Goal: Information Seeking & Learning: Learn about a topic

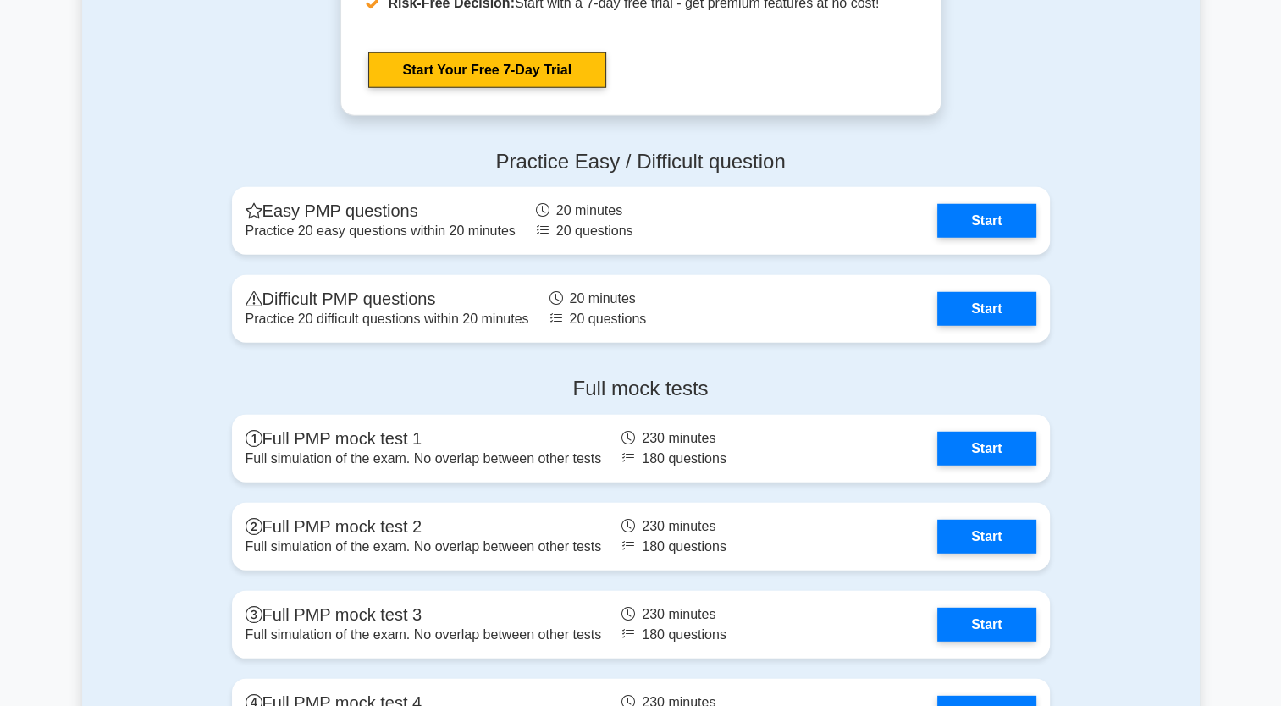
scroll to position [4629, 0]
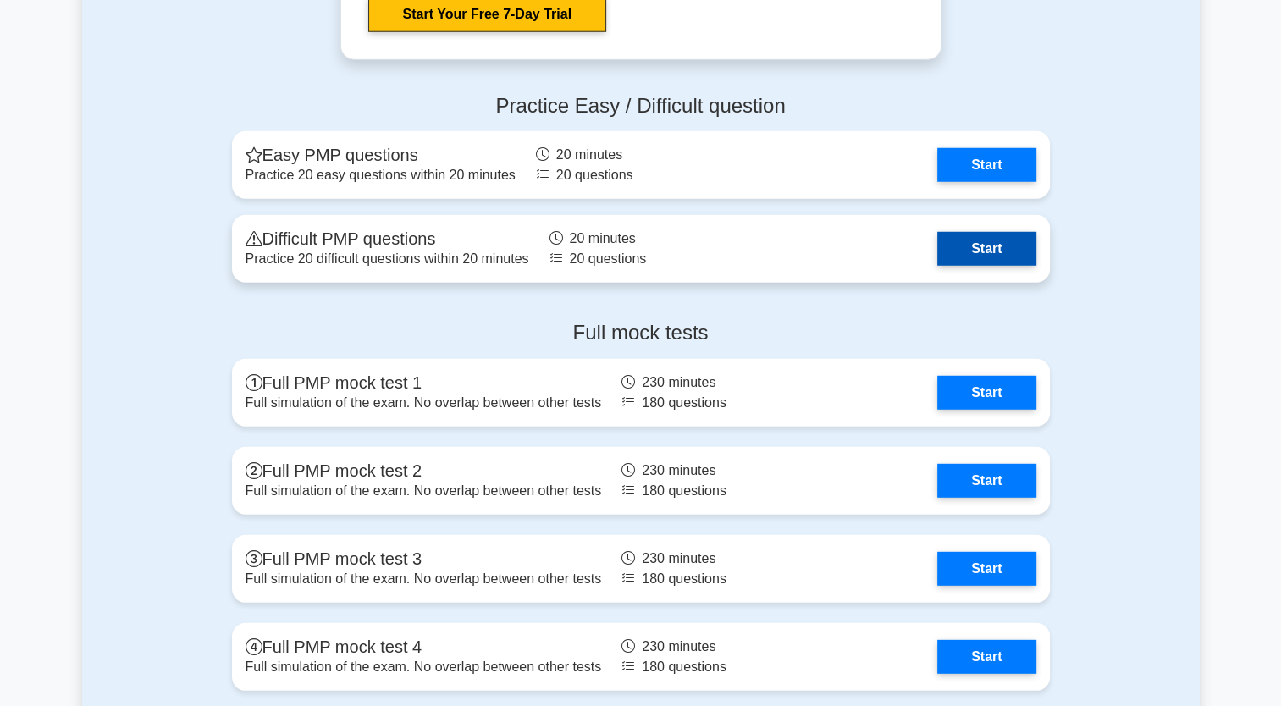
click at [937, 254] on link "Start" at bounding box center [986, 249] width 98 height 34
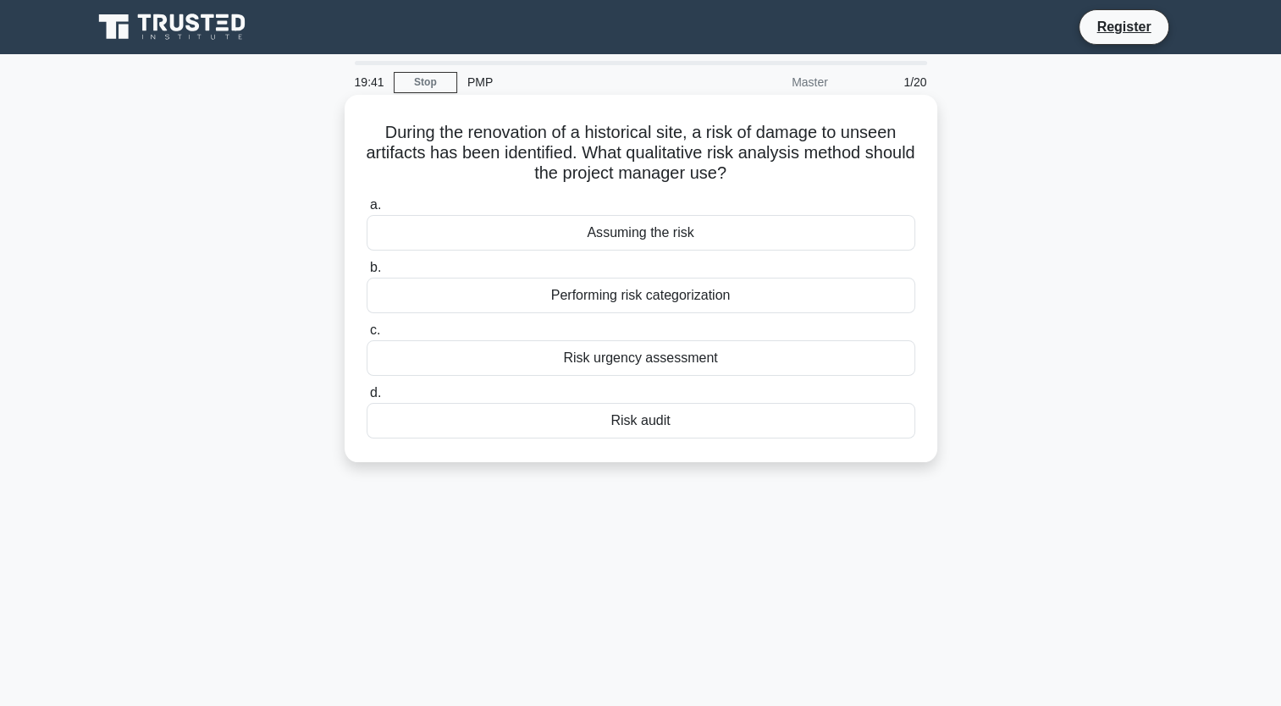
click at [711, 300] on div "Performing risk categorization" at bounding box center [641, 296] width 549 height 36
click at [367, 274] on input "b. Performing risk categorization" at bounding box center [367, 268] width 0 height 11
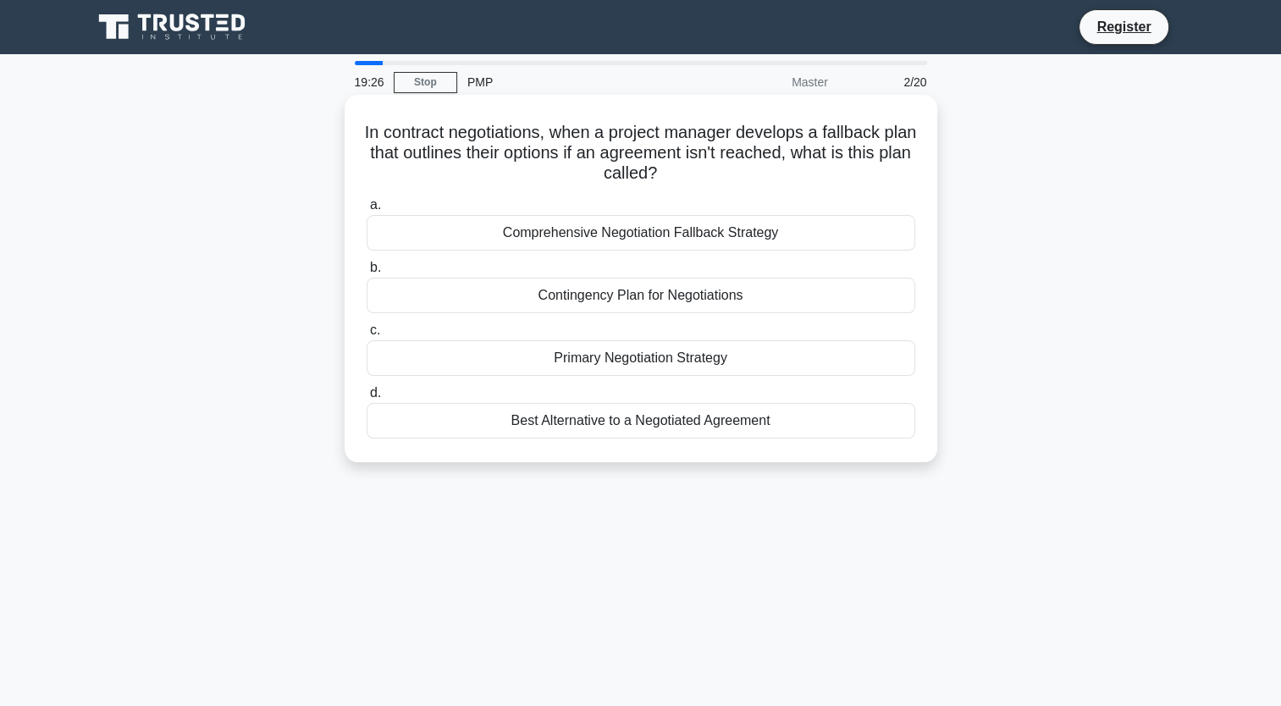
click at [811, 237] on div "Comprehensive Negotiation Fallback Strategy" at bounding box center [641, 233] width 549 height 36
click at [367, 211] on input "a. Comprehensive Negotiation Fallback Strategy" at bounding box center [367, 205] width 0 height 11
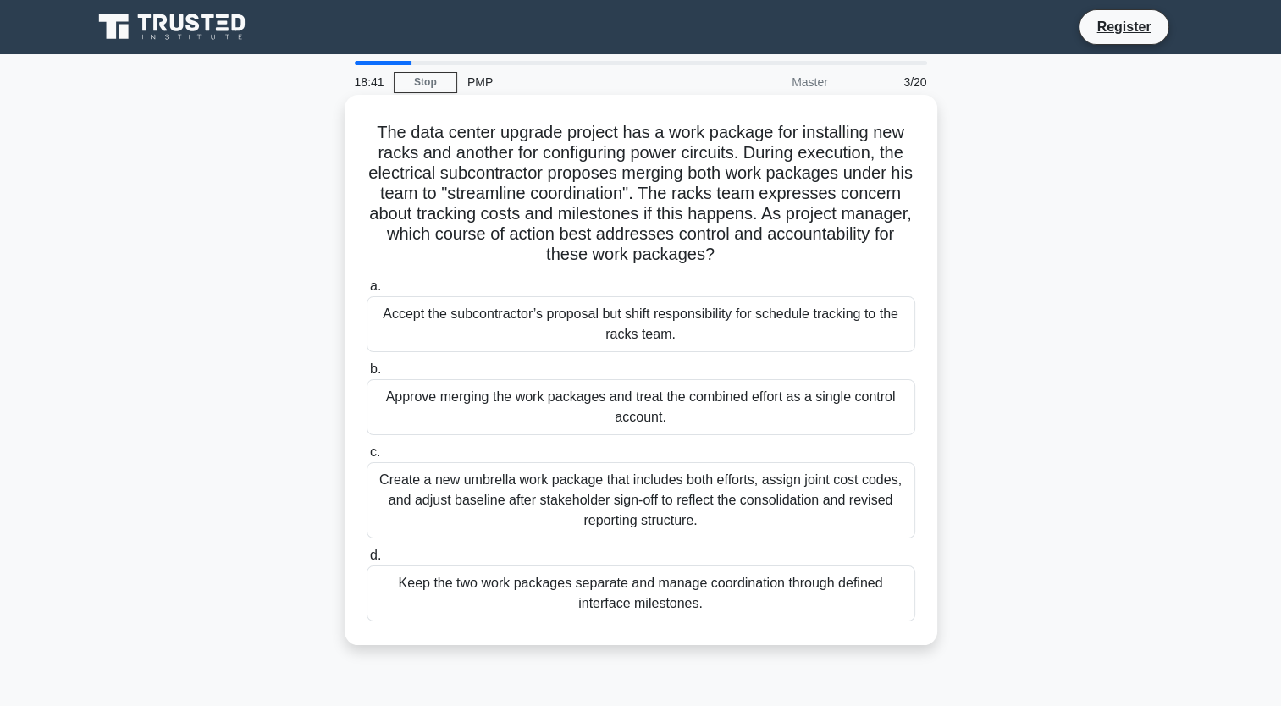
click at [600, 598] on div "Keep the two work packages separate and manage coordination through defined int…" at bounding box center [641, 594] width 549 height 56
click at [367, 561] on input "d. Keep the two work packages separate and manage coordination through defined …" at bounding box center [367, 555] width 0 height 11
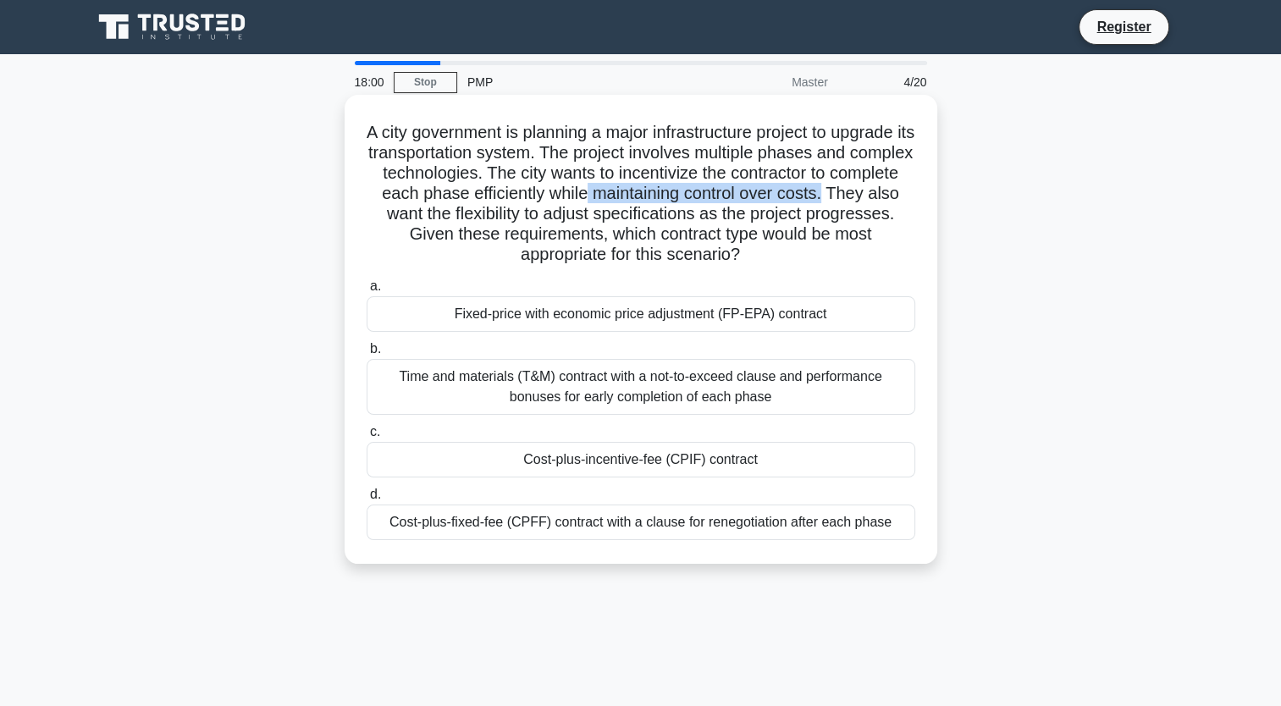
drag, startPoint x: 904, startPoint y: 195, endPoint x: 665, endPoint y: 197, distance: 239.7
click at [665, 197] on h5 "A city government is planning a major infrastructure project to upgrade its tra…" at bounding box center [641, 194] width 552 height 144
click at [504, 387] on div "Time and materials (T&M) contract with a not-to-exceed clause and performance b…" at bounding box center [641, 387] width 549 height 56
click at [367, 355] on input "b. Time and materials (T&M) contract with a not-to-exceed clause and performanc…" at bounding box center [367, 349] width 0 height 11
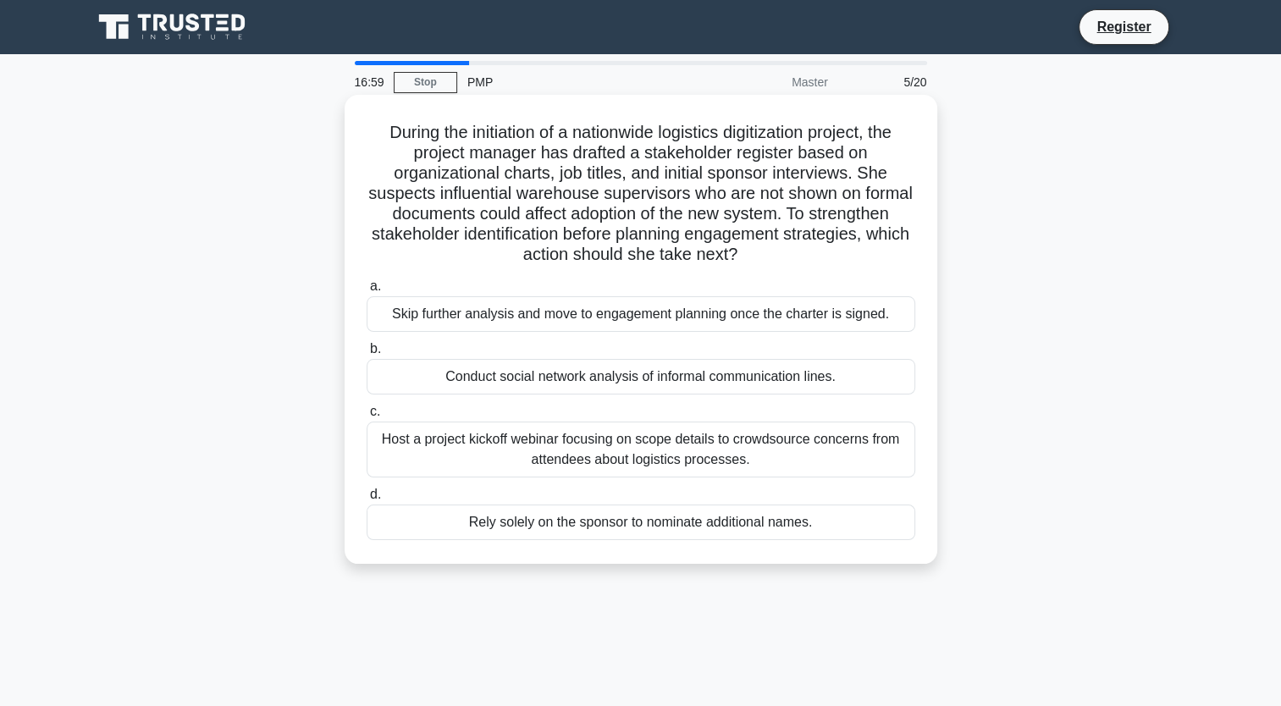
click at [711, 452] on div "Host a project kickoff webinar focusing on scope details to crowdsource concern…" at bounding box center [641, 450] width 549 height 56
click at [367, 418] on input "c. Host a project kickoff webinar focusing on scope details to crowdsource conc…" at bounding box center [367, 411] width 0 height 11
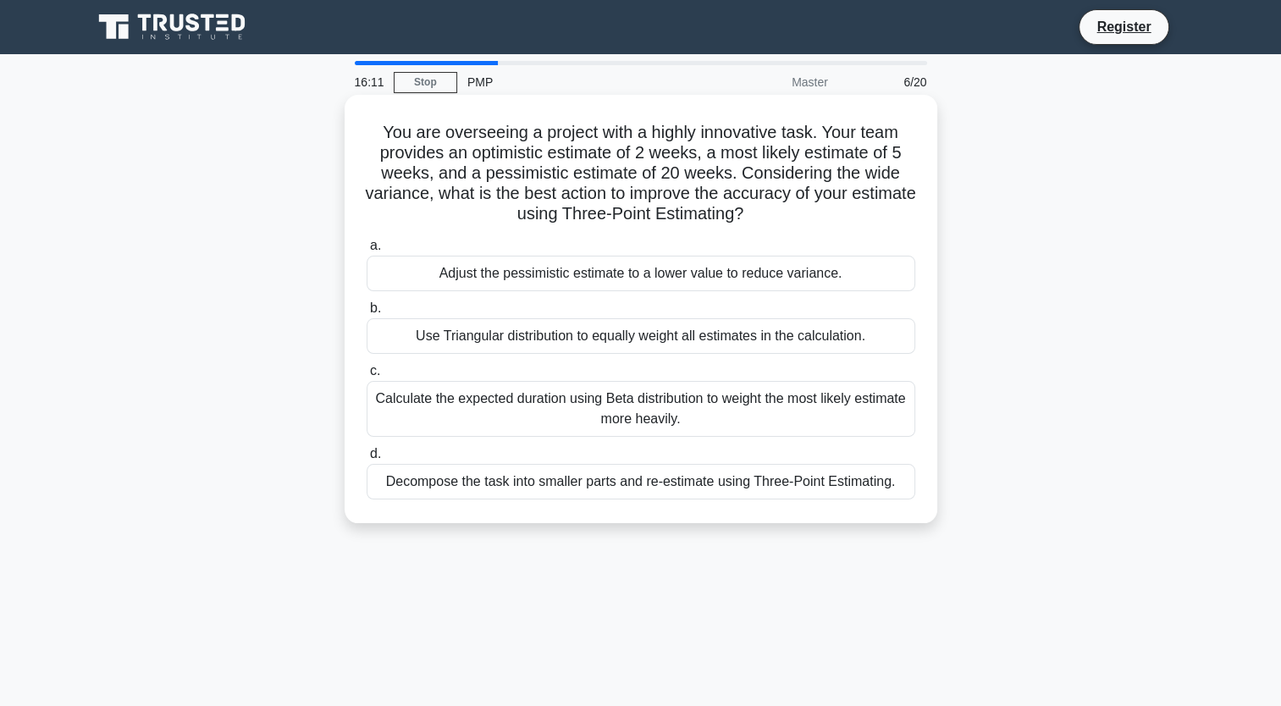
click at [598, 491] on div "Decompose the task into smaller parts and re-estimate using Three-Point Estimat…" at bounding box center [641, 482] width 549 height 36
click at [367, 460] on input "d. Decompose the task into smaller parts and re-estimate using Three-Point Esti…" at bounding box center [367, 454] width 0 height 11
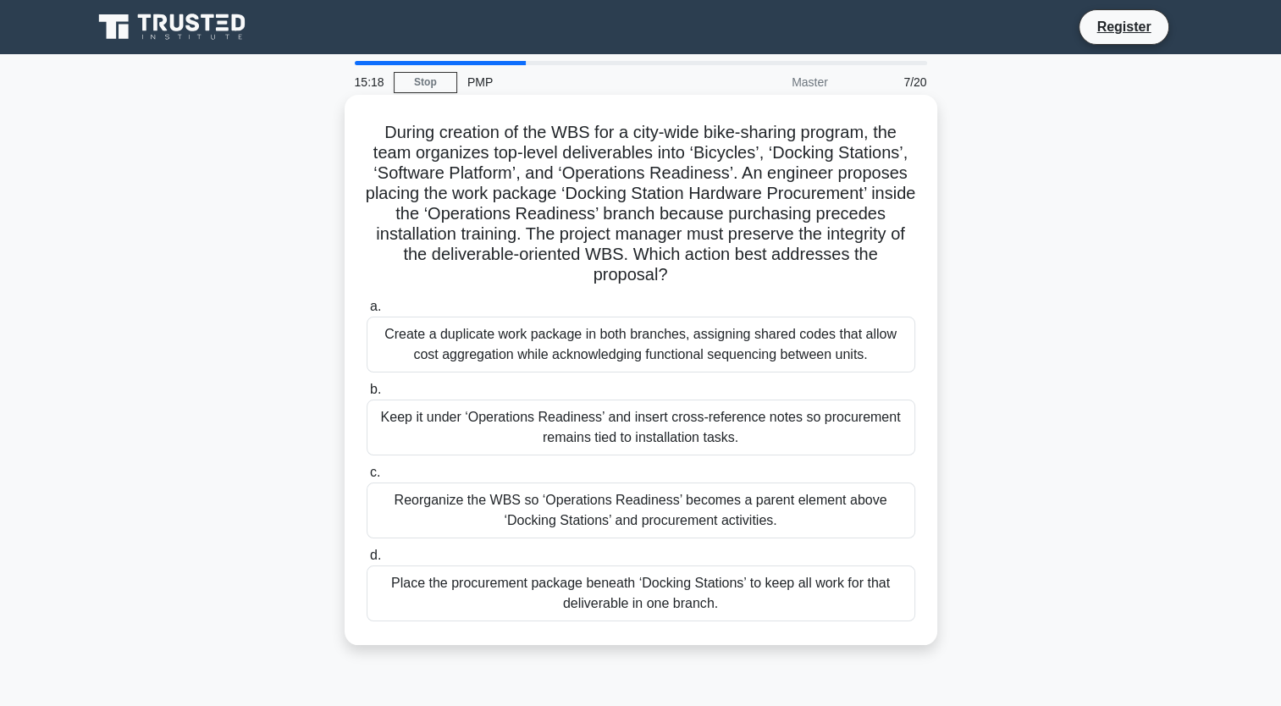
click at [756, 437] on div "Keep it under ‘Operations Readiness’ and insert cross-reference notes so procur…" at bounding box center [641, 428] width 549 height 56
click at [367, 395] on input "b. Keep it under ‘Operations Readiness’ and insert cross-reference notes so pro…" at bounding box center [367, 389] width 0 height 11
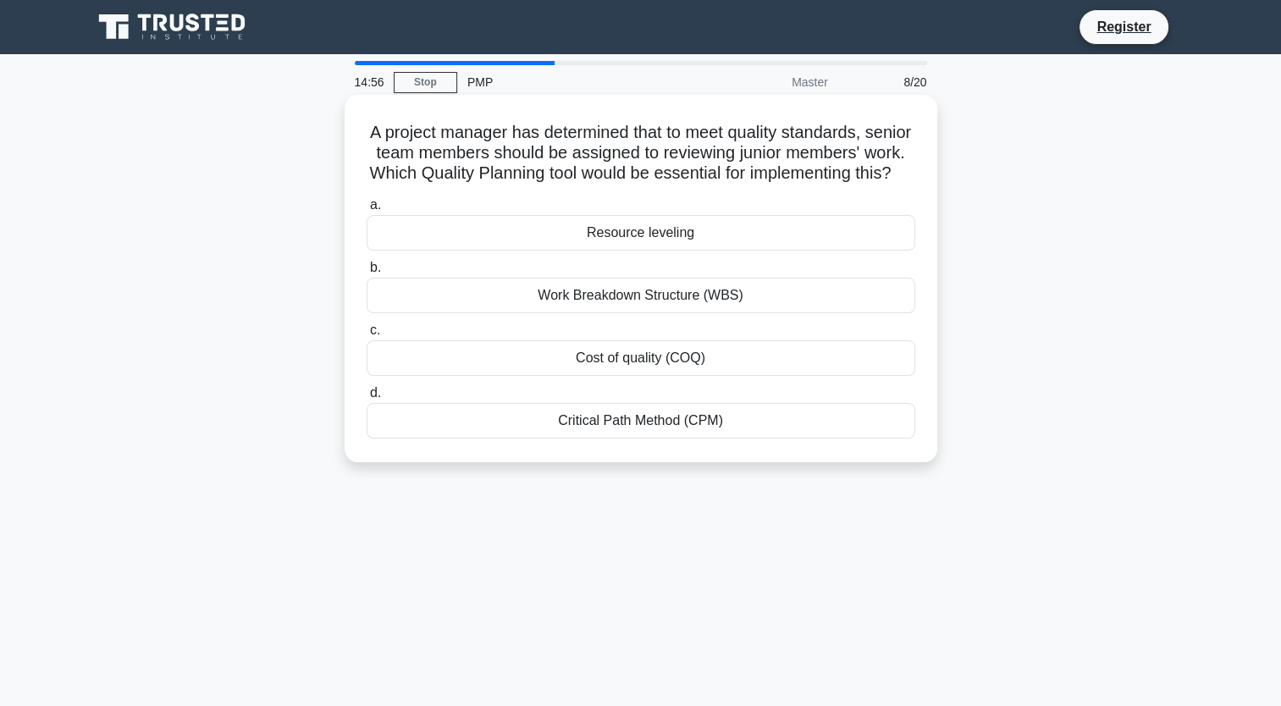
click at [634, 249] on div "Resource leveling" at bounding box center [641, 233] width 549 height 36
click at [367, 211] on input "a. Resource leveling" at bounding box center [367, 205] width 0 height 11
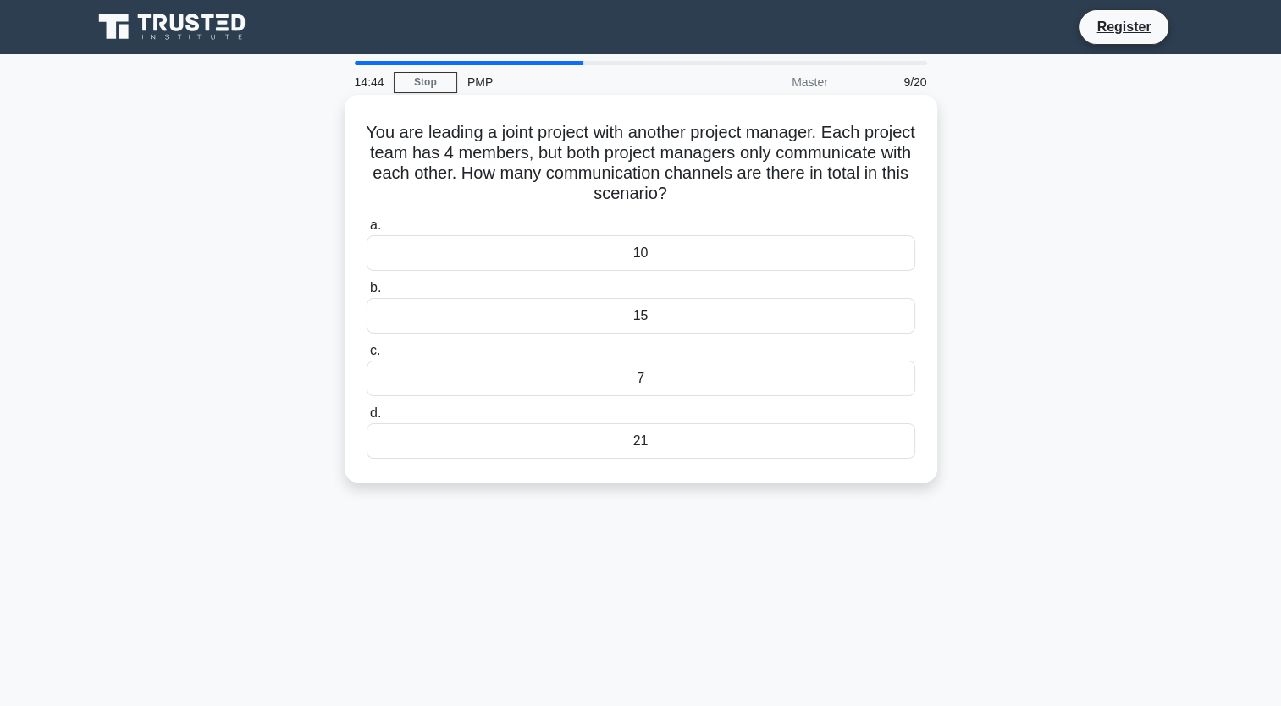
drag, startPoint x: 581, startPoint y: 174, endPoint x: 807, endPoint y: 195, distance: 227.0
click at [807, 195] on h5 "You are leading a joint project with another project manager. Each project team…" at bounding box center [641, 163] width 552 height 83
drag, startPoint x: 807, startPoint y: 195, endPoint x: 745, endPoint y: 187, distance: 62.3
click at [745, 187] on h5 "You are leading a joint project with another project manager. Each project team…" at bounding box center [641, 163] width 552 height 83
click at [740, 185] on h5 "You are leading a joint project with another project manager. Each project team…" at bounding box center [641, 163] width 552 height 83
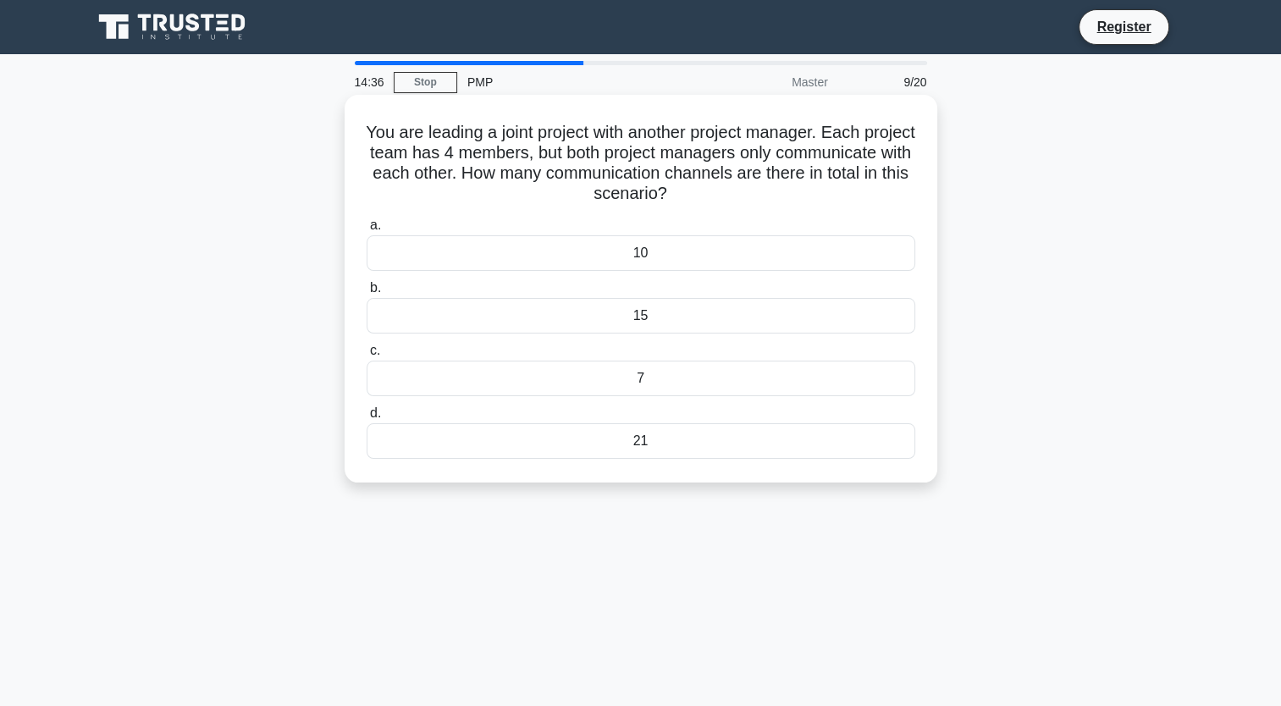
click at [652, 443] on div "21" at bounding box center [641, 441] width 549 height 36
click at [367, 419] on input "d. 21" at bounding box center [367, 413] width 0 height 11
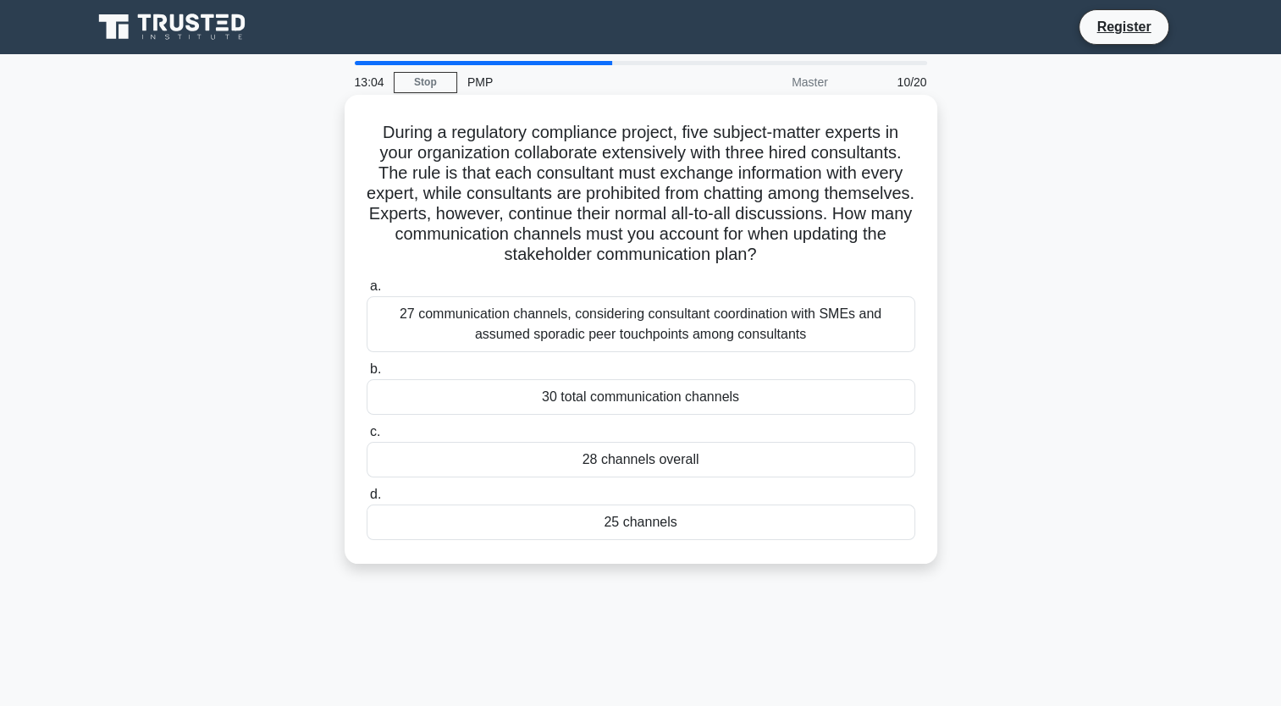
click at [642, 340] on div "27 communication channels, considering consultant coordination with SMEs and as…" at bounding box center [641, 324] width 549 height 56
click at [367, 292] on input "a. 27 communication channels, considering consultant coordination with SMEs and…" at bounding box center [367, 286] width 0 height 11
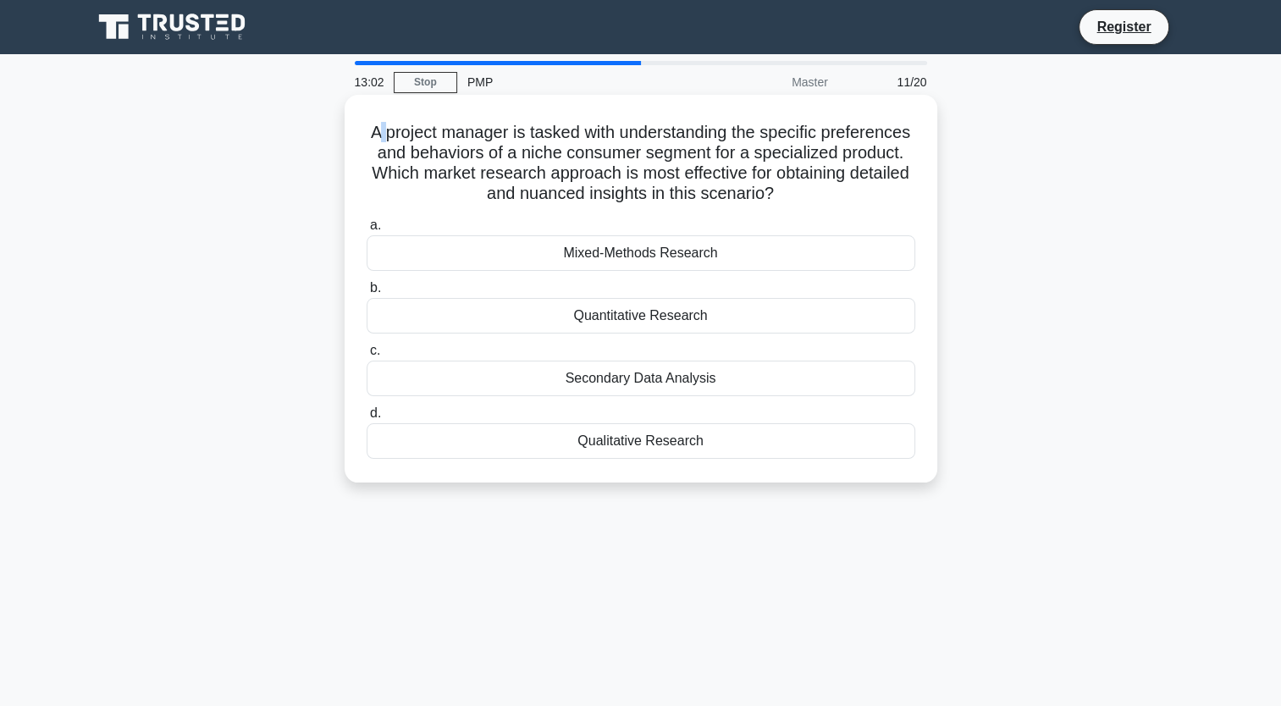
click at [426, 134] on h5 "A project manager is tasked with understanding the specific preferences and beh…" at bounding box center [641, 163] width 552 height 83
click at [591, 141] on h5 "A project manager is tasked with understanding the specific preferences and beh…" at bounding box center [641, 163] width 552 height 83
click at [579, 443] on div "Qualitative Research" at bounding box center [641, 441] width 549 height 36
click at [367, 419] on input "d. Qualitative Research" at bounding box center [367, 413] width 0 height 11
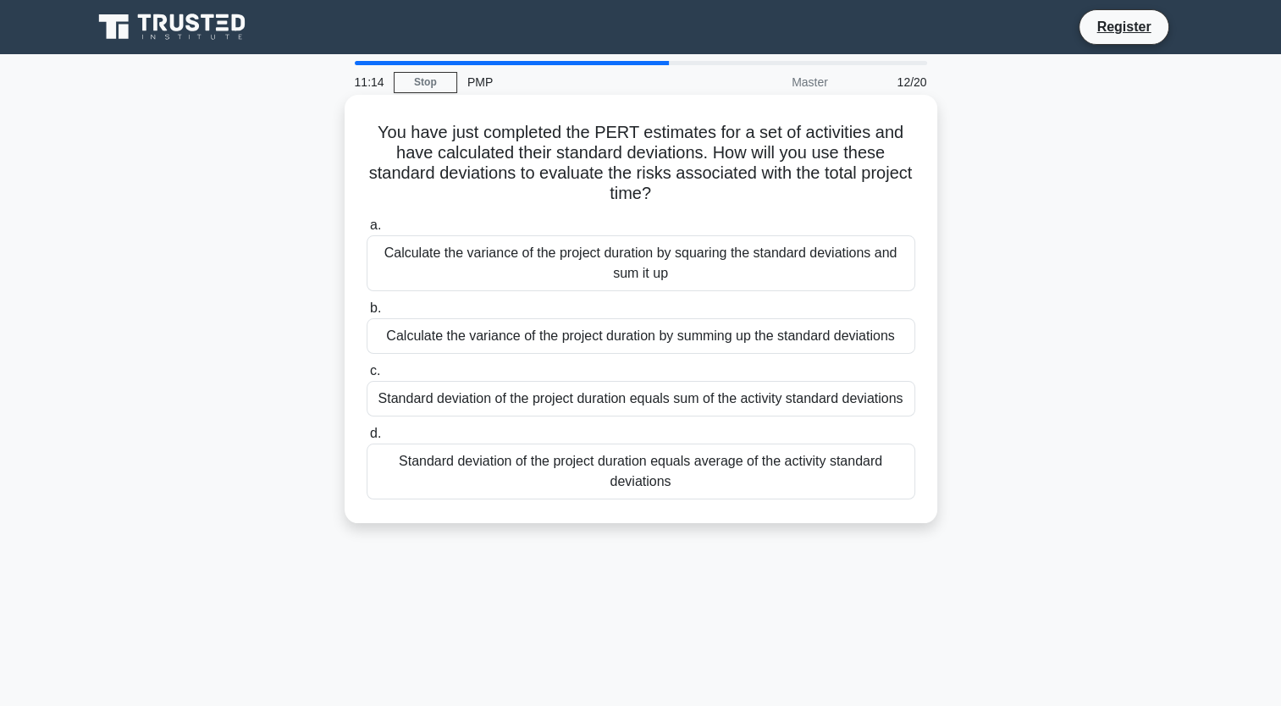
click at [572, 338] on div "Calculate the variance of the project duration by summing up the standard devia…" at bounding box center [641, 336] width 549 height 36
click at [367, 314] on input "b. Calculate the variance of the project duration by summing up the standard de…" at bounding box center [367, 308] width 0 height 11
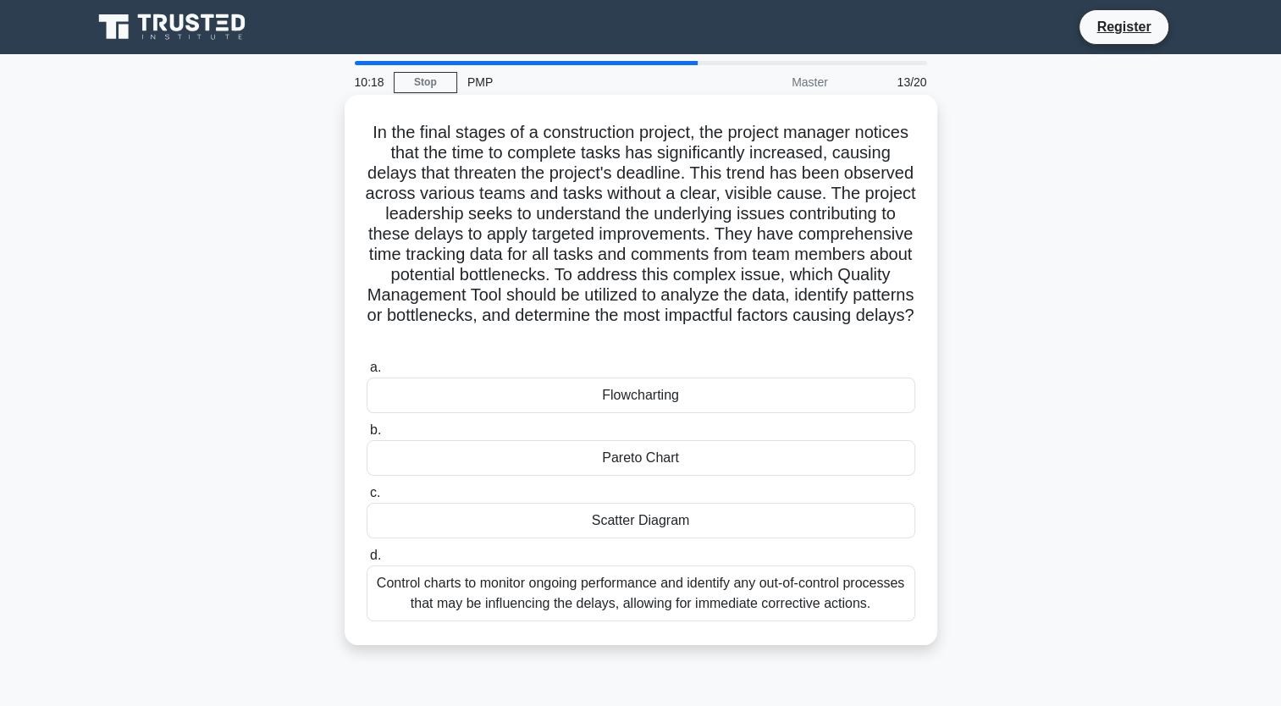
click at [664, 588] on div "Control charts to monitor ongoing performance and identify any out-of-control p…" at bounding box center [641, 594] width 549 height 56
click at [367, 561] on input "d. Control charts to monitor ongoing performance and identify any out-of-contro…" at bounding box center [367, 555] width 0 height 11
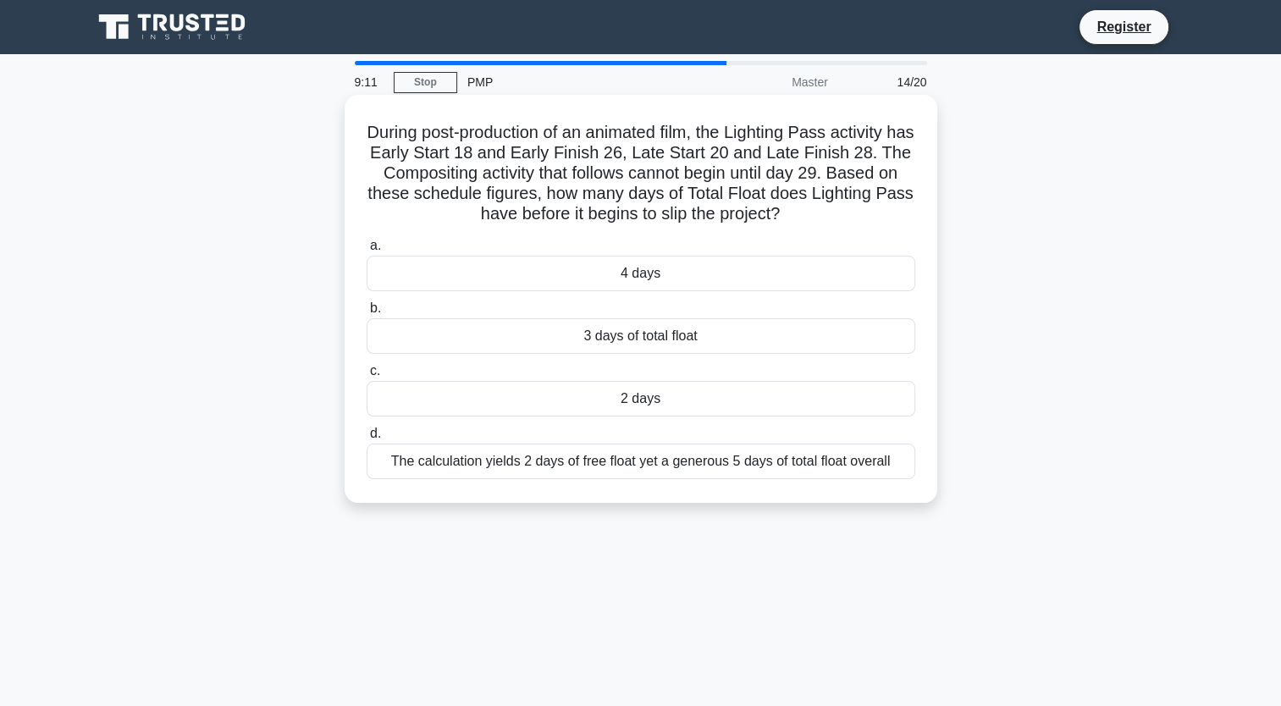
click at [602, 467] on div "The calculation yields 2 days of free float yet a generous 5 days of total floa…" at bounding box center [641, 462] width 549 height 36
click at [367, 440] on input "d. The calculation yields 2 days of free float yet a generous 5 days of total f…" at bounding box center [367, 434] width 0 height 11
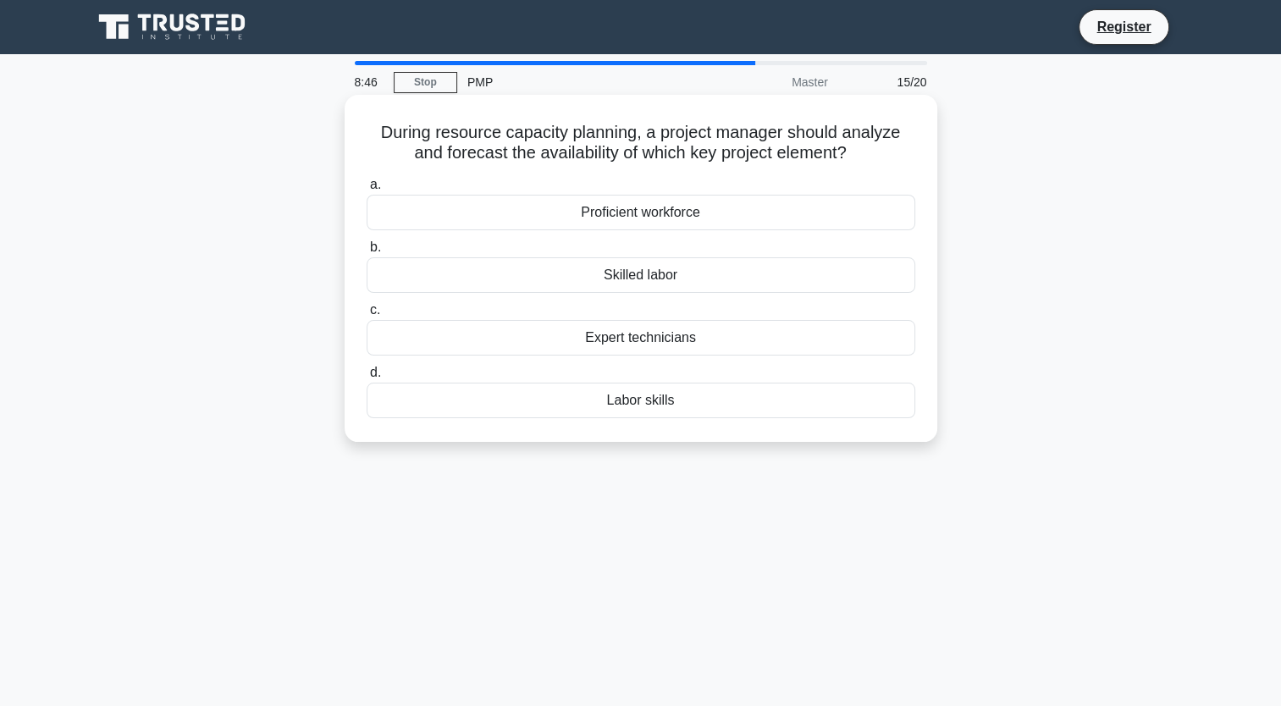
click at [666, 196] on label "a. Proficient workforce" at bounding box center [641, 202] width 549 height 56
drag, startPoint x: 666, startPoint y: 196, endPoint x: 667, endPoint y: 213, distance: 17.0
click at [667, 213] on div "Proficient workforce" at bounding box center [641, 213] width 549 height 36
click at [367, 191] on input "a. Proficient workforce" at bounding box center [367, 185] width 0 height 11
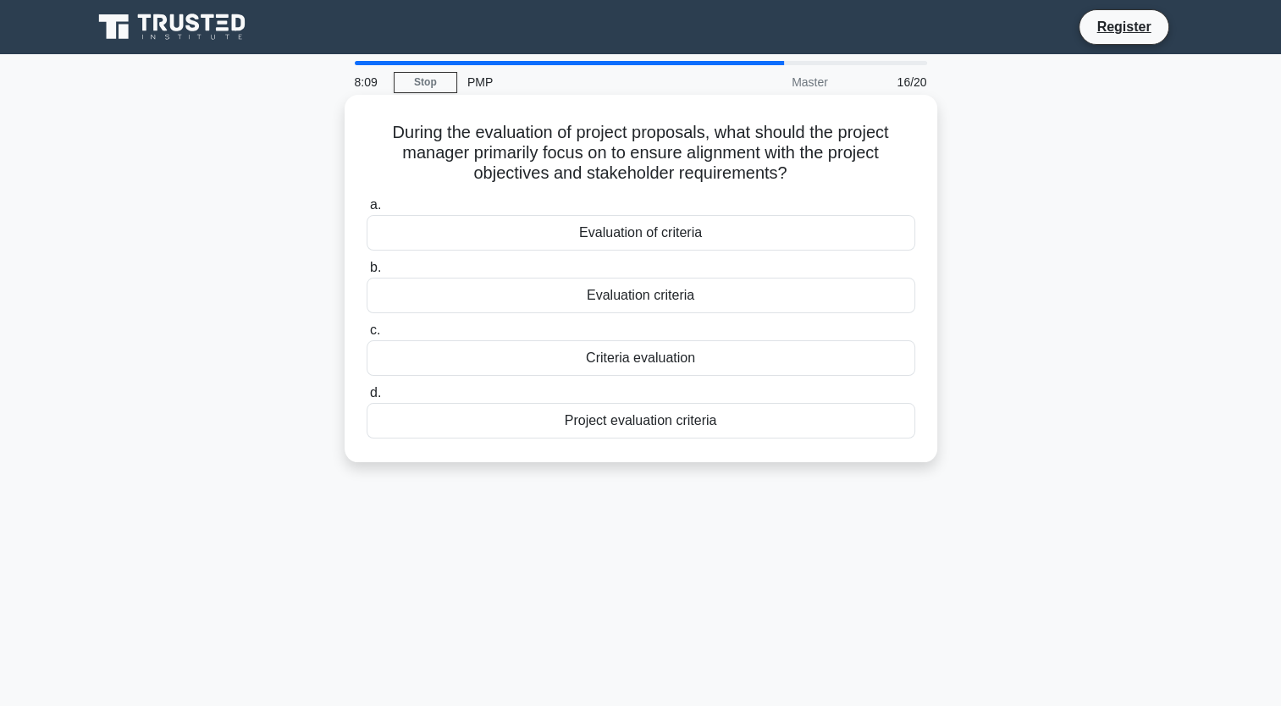
click at [675, 307] on div "Evaluation criteria" at bounding box center [641, 296] width 549 height 36
click at [367, 274] on input "b. Evaluation criteria" at bounding box center [367, 268] width 0 height 11
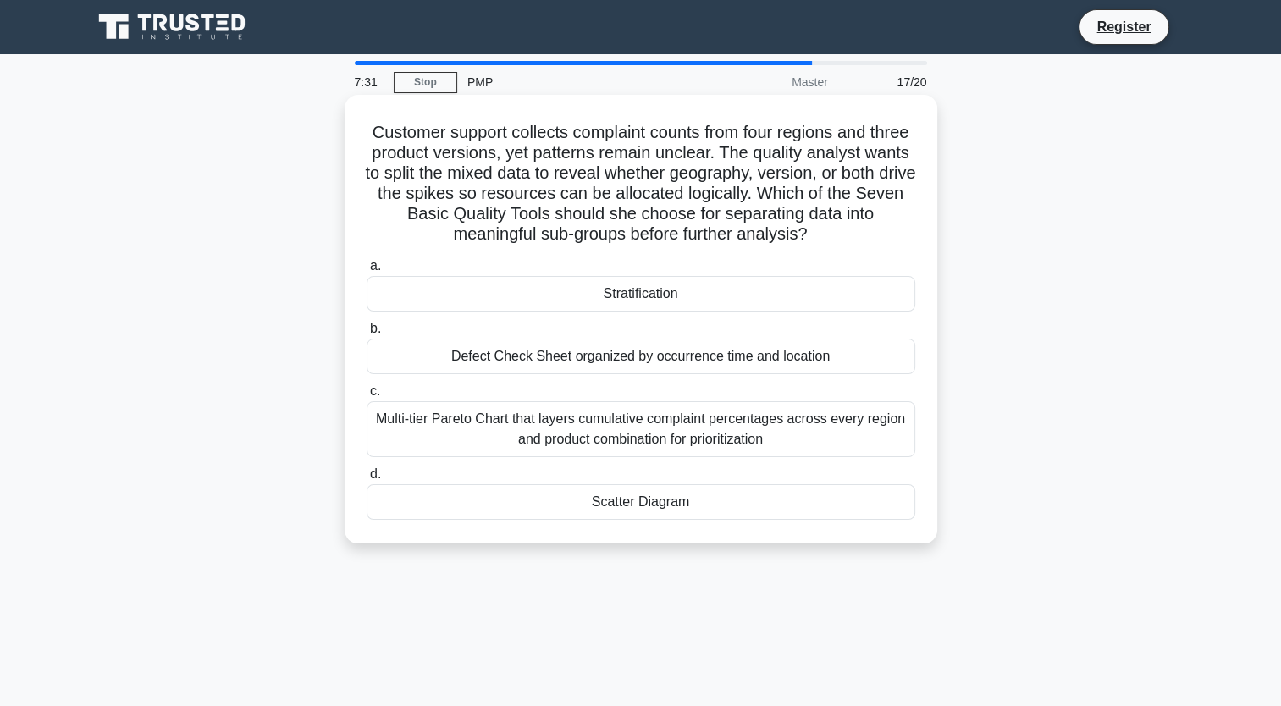
click at [784, 435] on div "Multi-tier Pareto Chart that layers cumulative complaint percentages across eve…" at bounding box center [641, 429] width 549 height 56
click at [367, 397] on input "c. Multi-tier Pareto Chart that layers cumulative complaint percentages across …" at bounding box center [367, 391] width 0 height 11
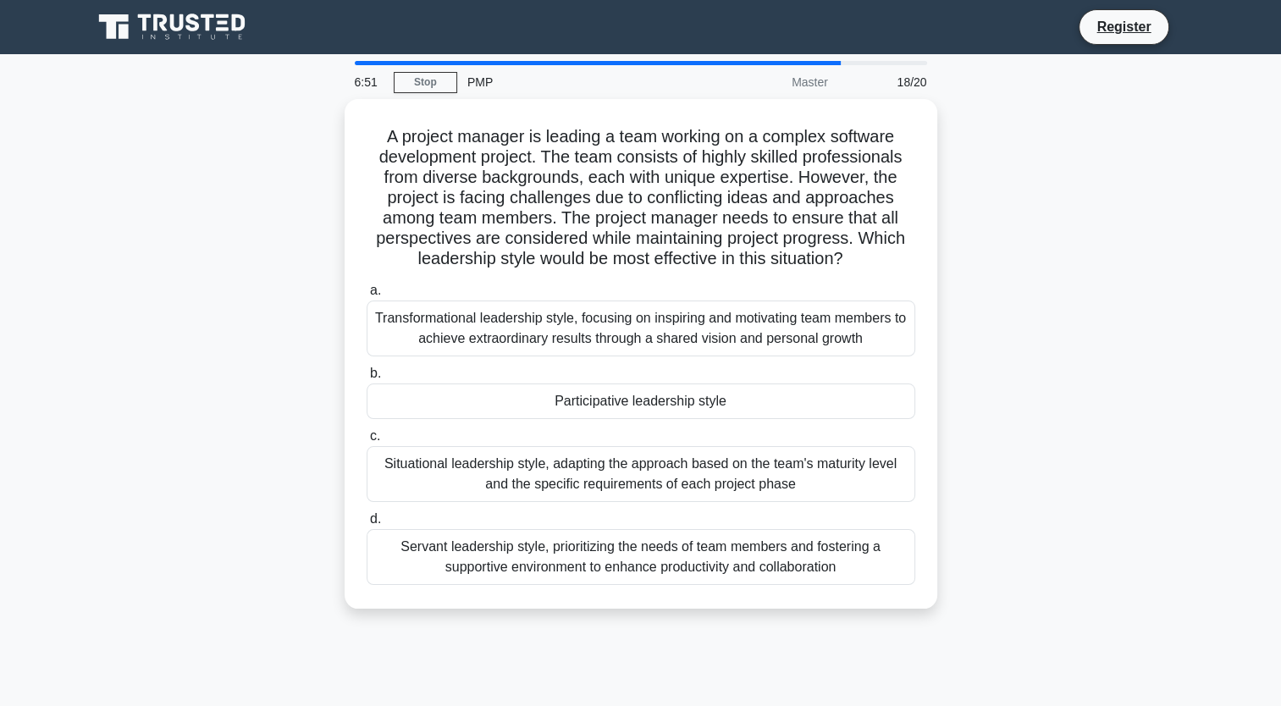
click at [674, 550] on div "Servant leadership style, prioritizing the needs of team members and fostering …" at bounding box center [641, 557] width 549 height 56
click at [367, 525] on input "d. Servant leadership style, prioritizing the needs of team members and fosteri…" at bounding box center [367, 519] width 0 height 11
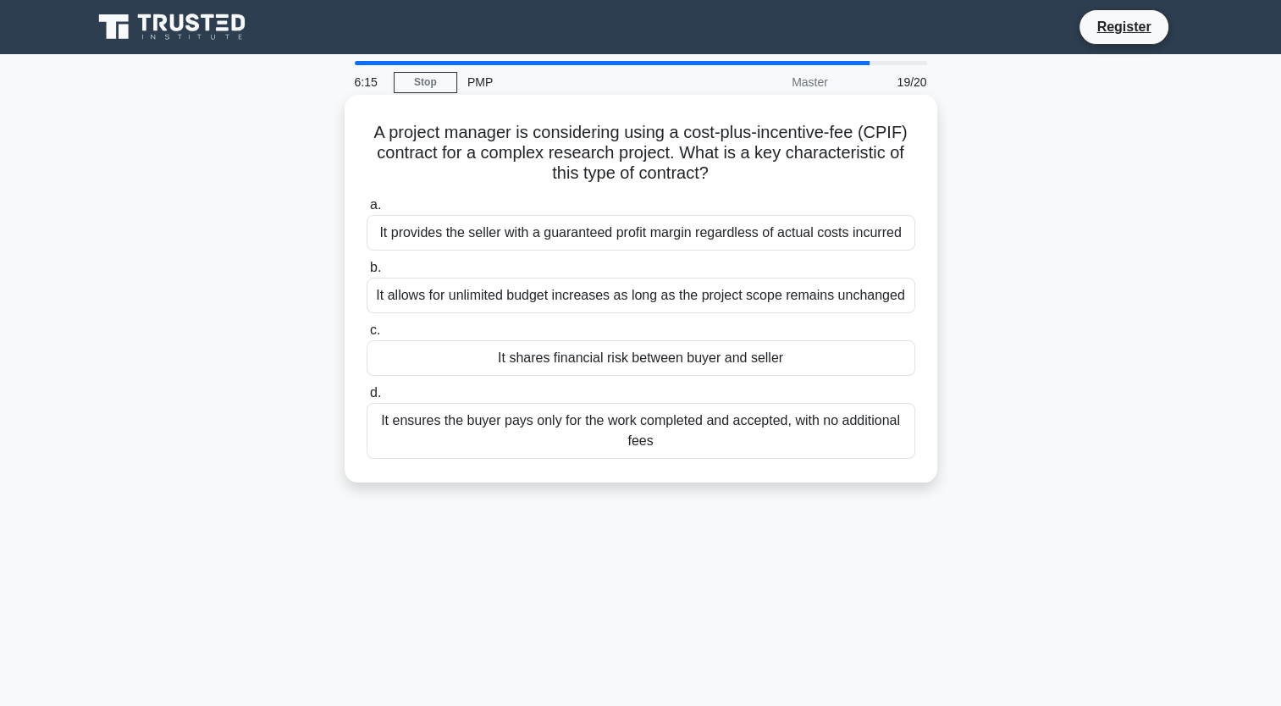
click at [647, 367] on div "It shares financial risk between buyer and seller" at bounding box center [641, 358] width 549 height 36
click at [367, 336] on input "c. It shares financial risk between buyer and seller" at bounding box center [367, 330] width 0 height 11
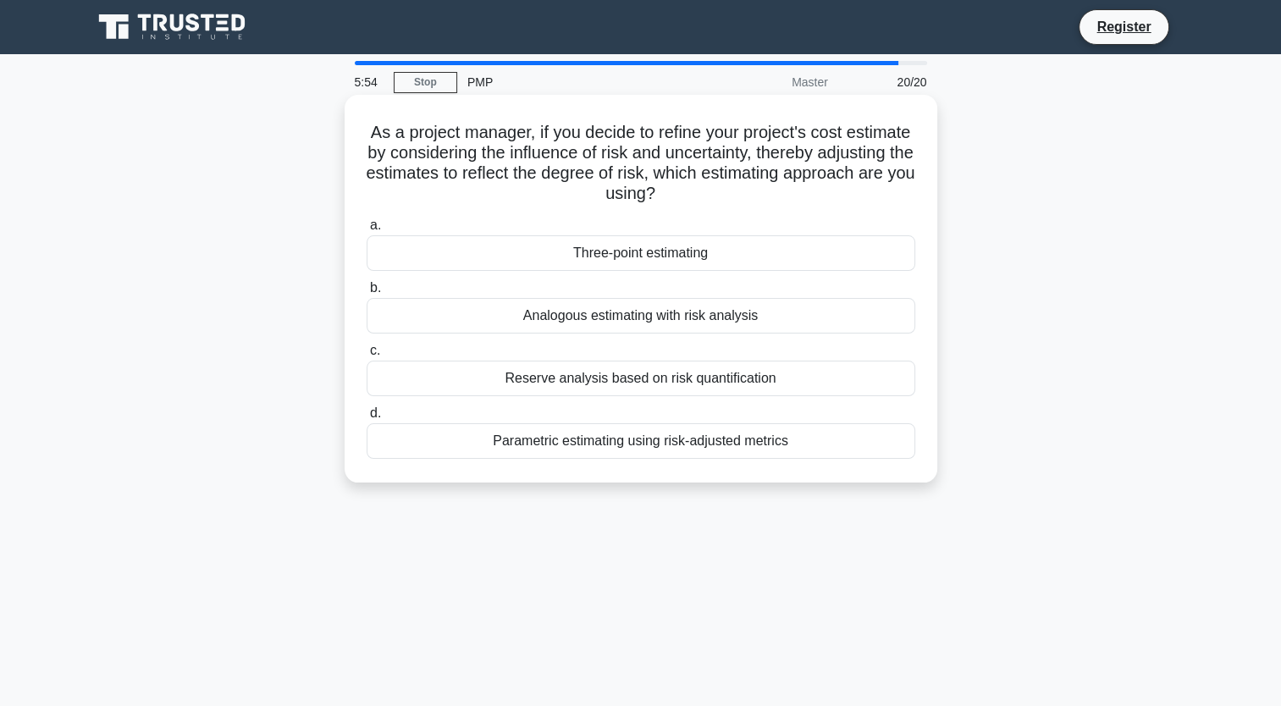
click at [765, 317] on div "Analogous estimating with risk analysis" at bounding box center [641, 316] width 549 height 36
click at [367, 294] on input "b. Analogous estimating with risk analysis" at bounding box center [367, 288] width 0 height 11
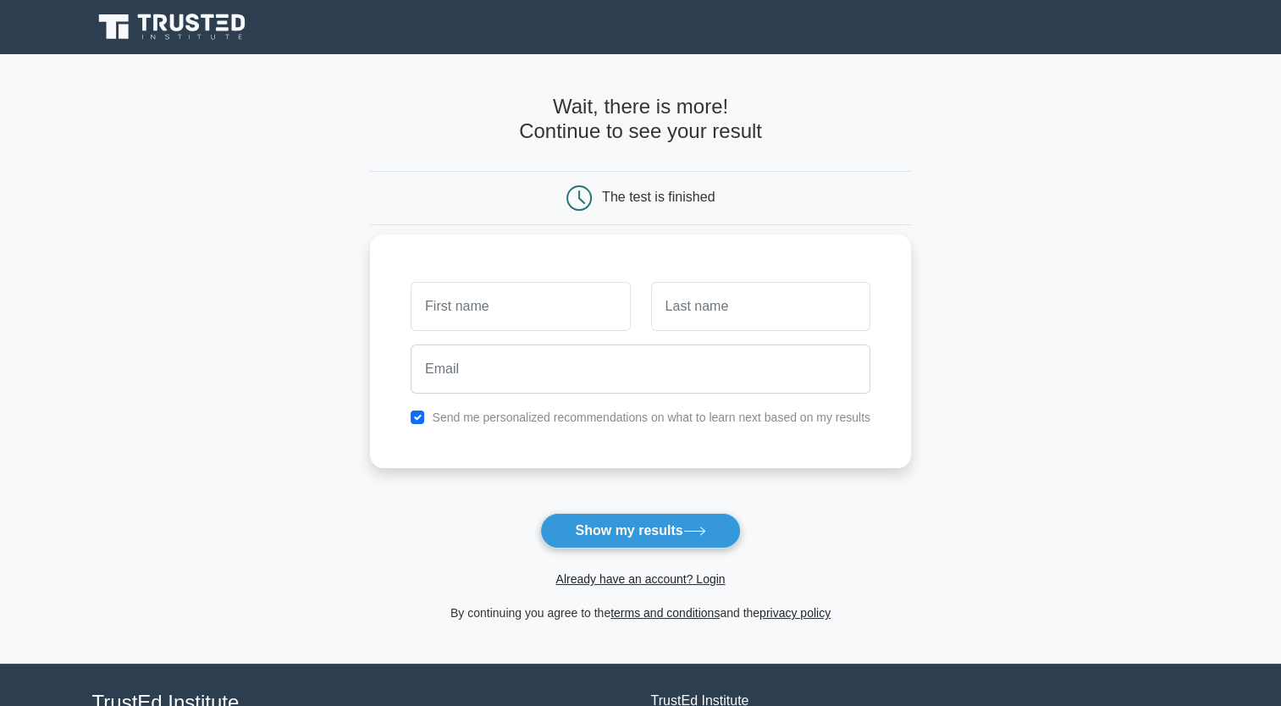
click at [542, 311] on input "text" at bounding box center [520, 306] width 219 height 49
click at [871, 253] on div "Send me personalized recommendations on what to learn next based on my results" at bounding box center [640, 352] width 541 height 234
click at [605, 530] on button "Show my results" at bounding box center [640, 531] width 200 height 36
click at [541, 296] on input "text" at bounding box center [520, 306] width 219 height 49
type input "j"
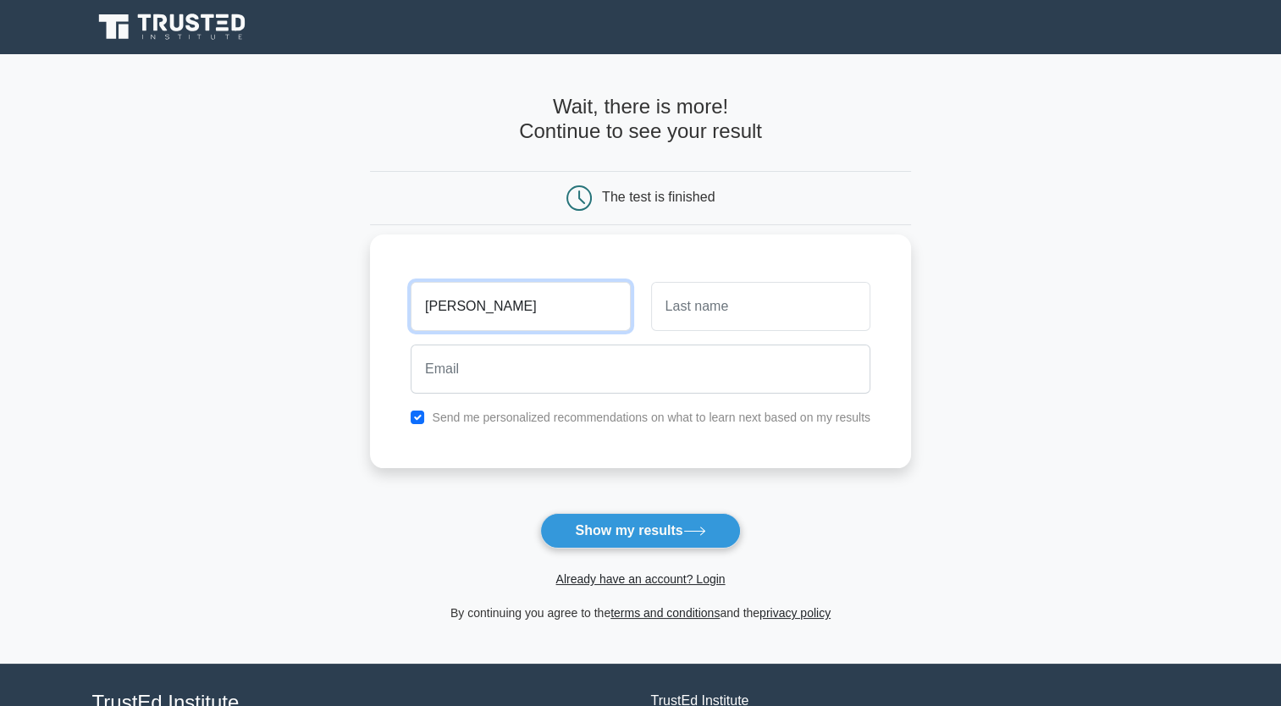
type input "James"
type input "Chase"
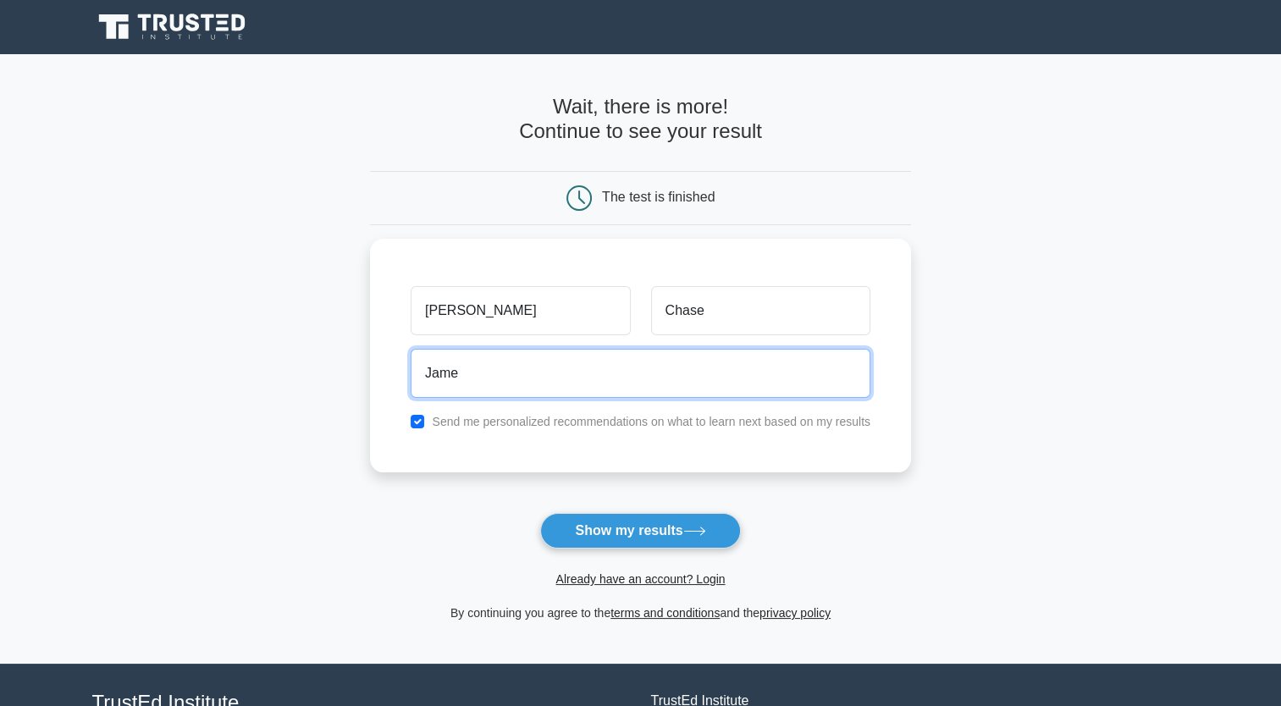
type input "james.chase@sita.aero"
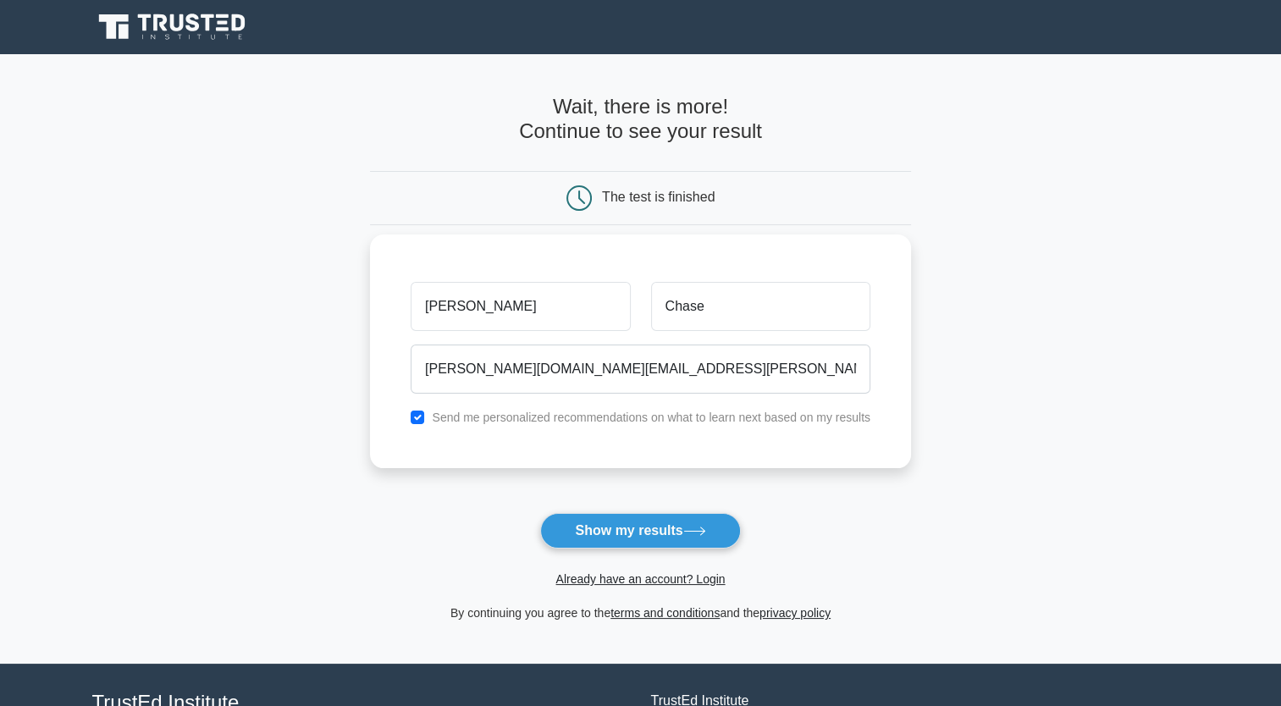
click at [426, 408] on div "Send me personalized recommendations on what to learn next based on my results" at bounding box center [641, 417] width 480 height 20
click at [417, 420] on input "checkbox" at bounding box center [418, 418] width 14 height 14
checkbox input "false"
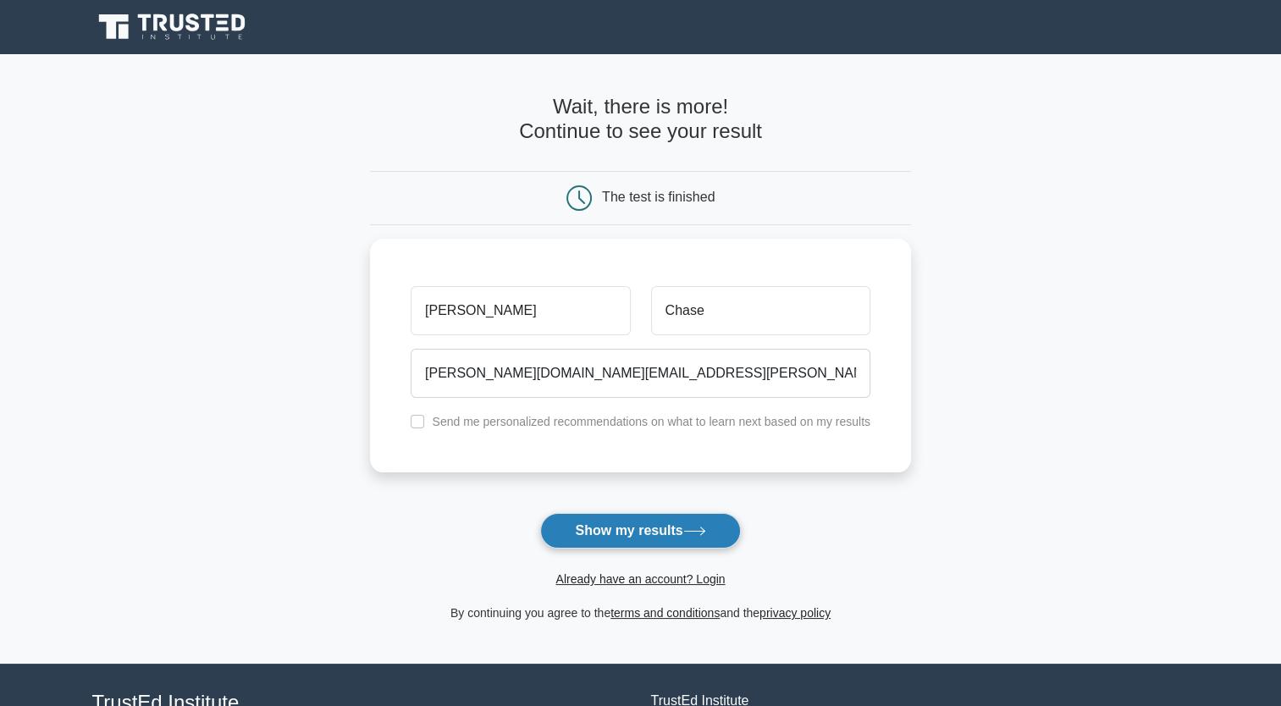
click at [661, 527] on button "Show my results" at bounding box center [640, 531] width 200 height 36
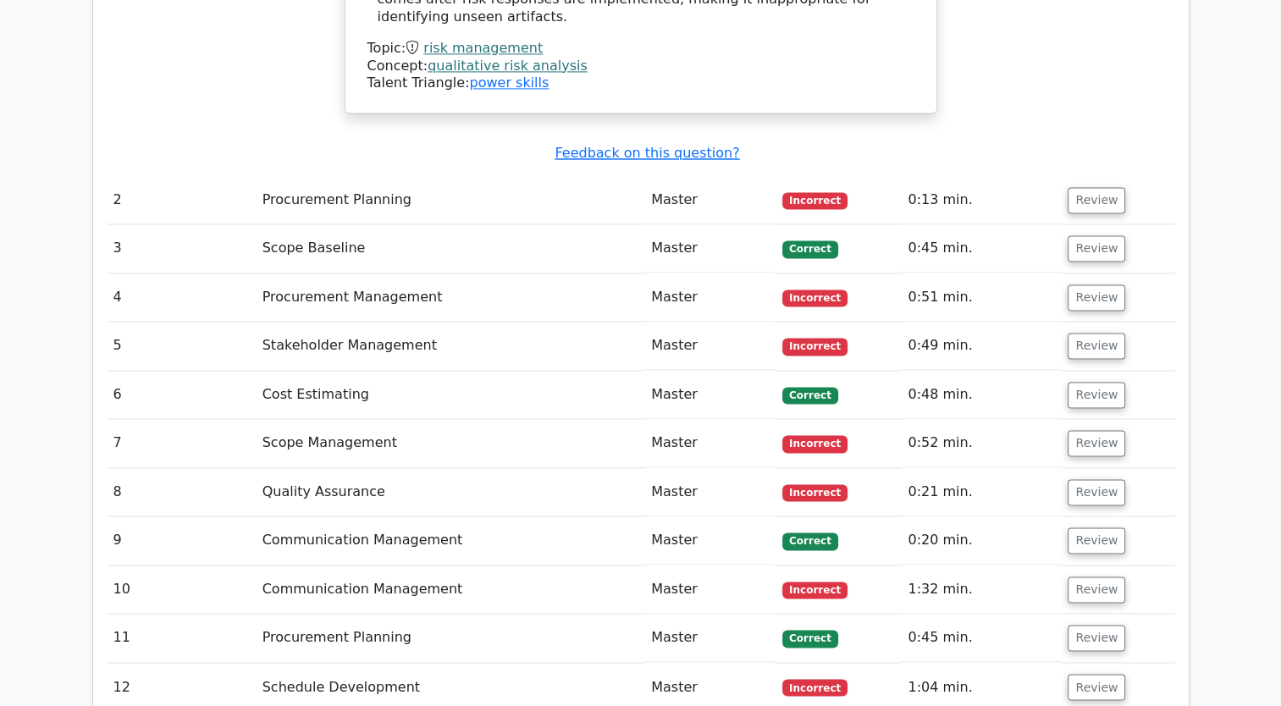
scroll to position [2287, 0]
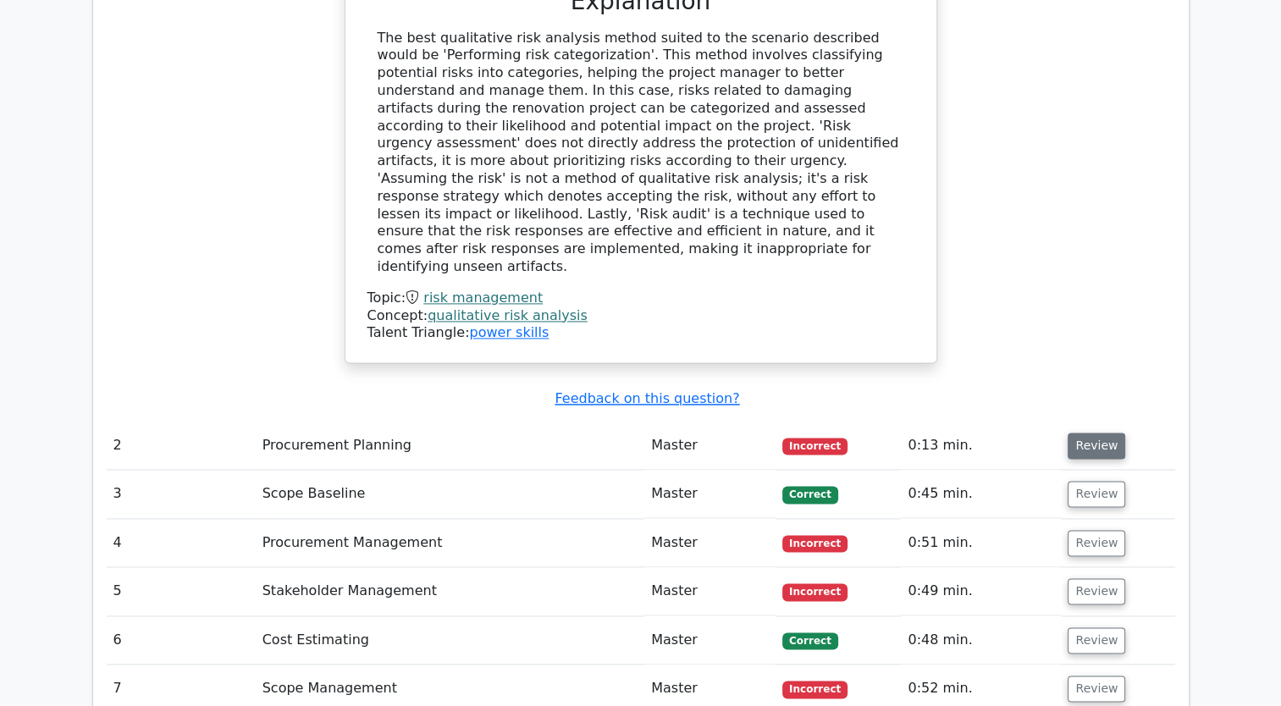
click at [1091, 433] on button "Review" at bounding box center [1097, 446] width 58 height 26
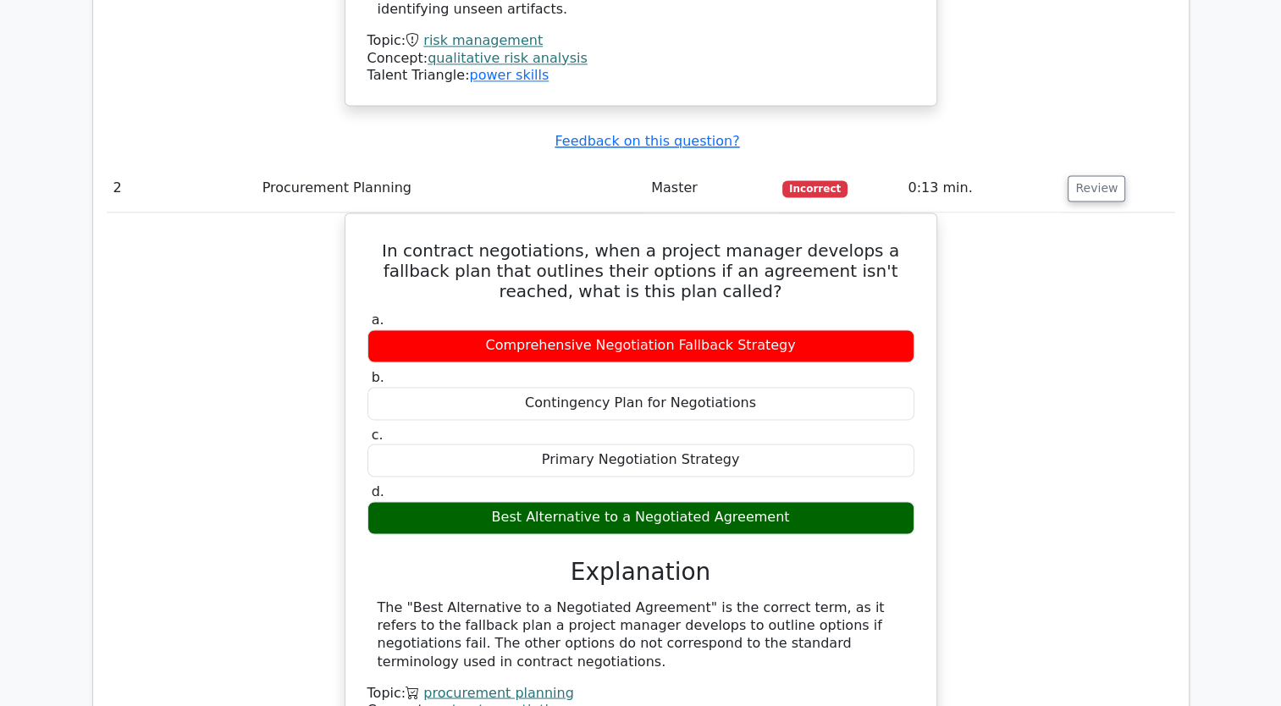
scroll to position [2625, 0]
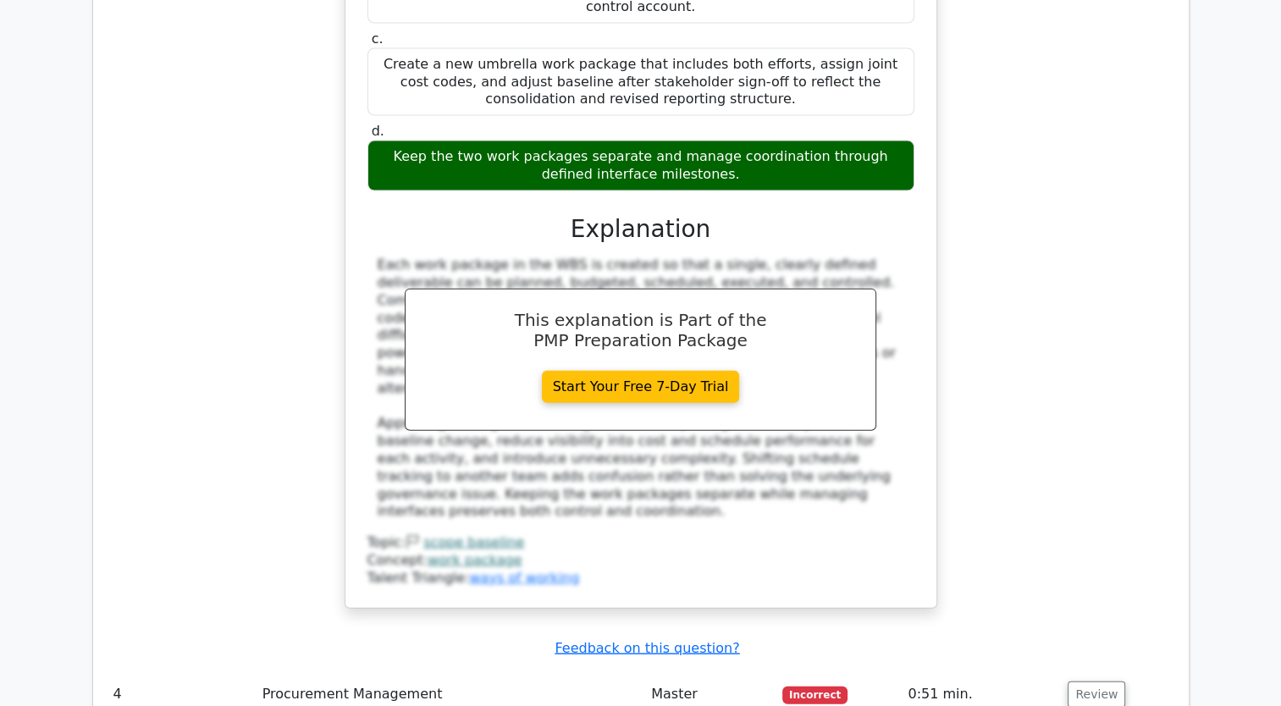
scroll to position [3726, 0]
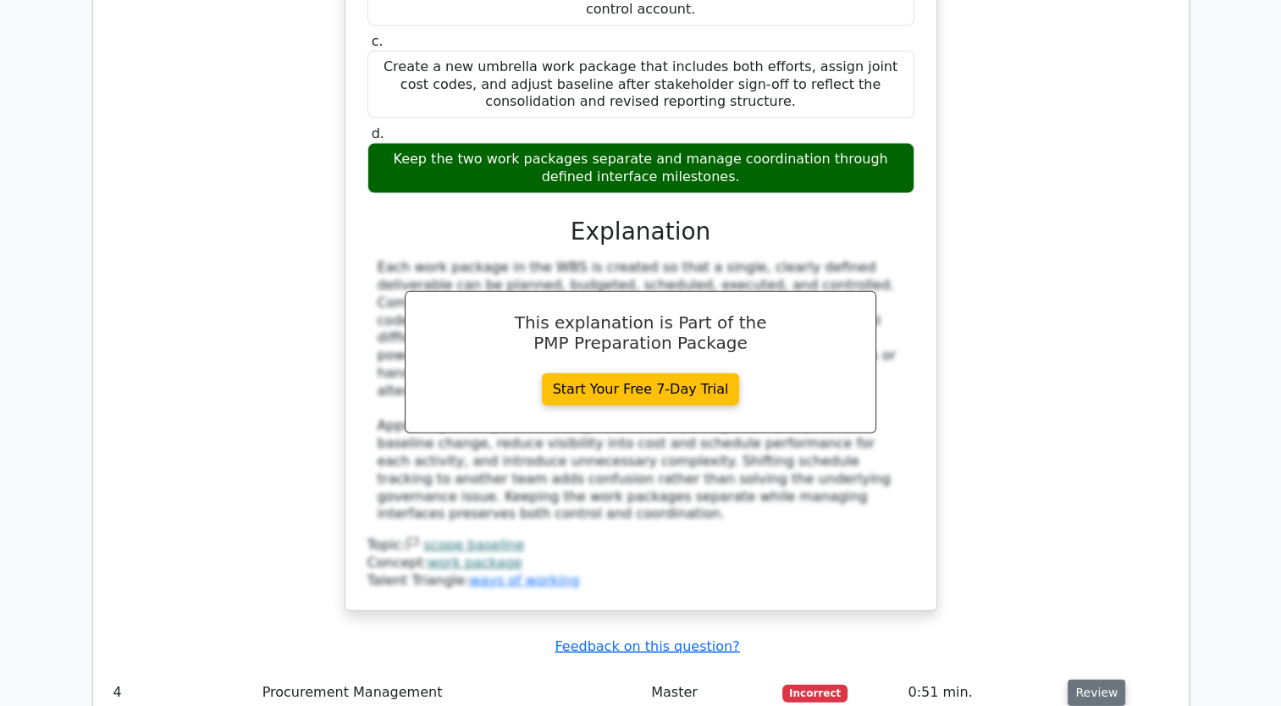
click at [1087, 680] on button "Review" at bounding box center [1097, 693] width 58 height 26
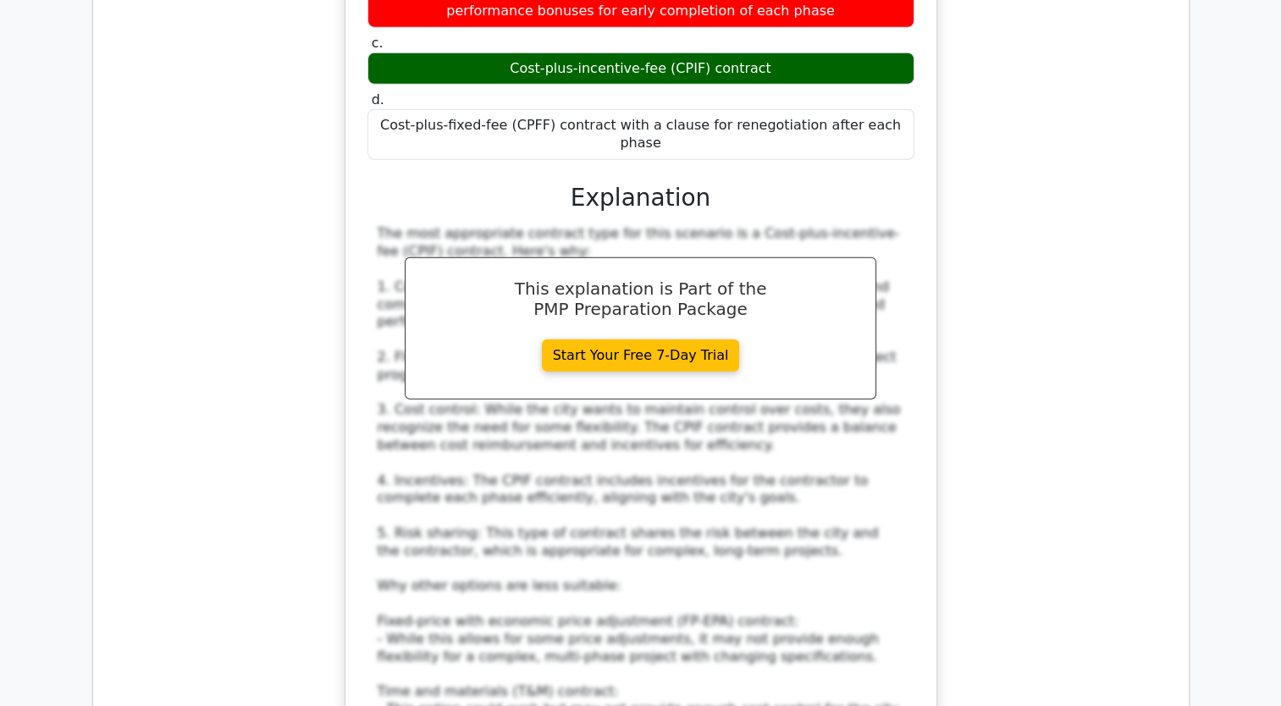
scroll to position [5166, 0]
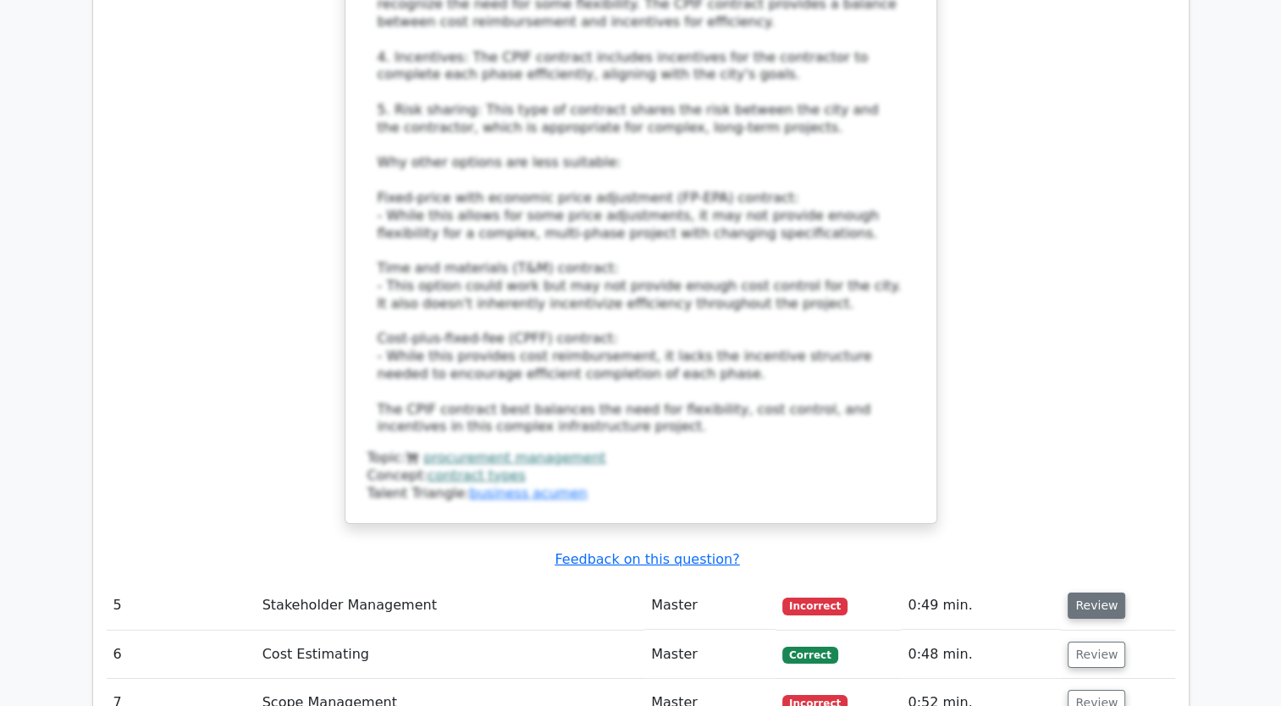
click at [1103, 593] on button "Review" at bounding box center [1097, 606] width 58 height 26
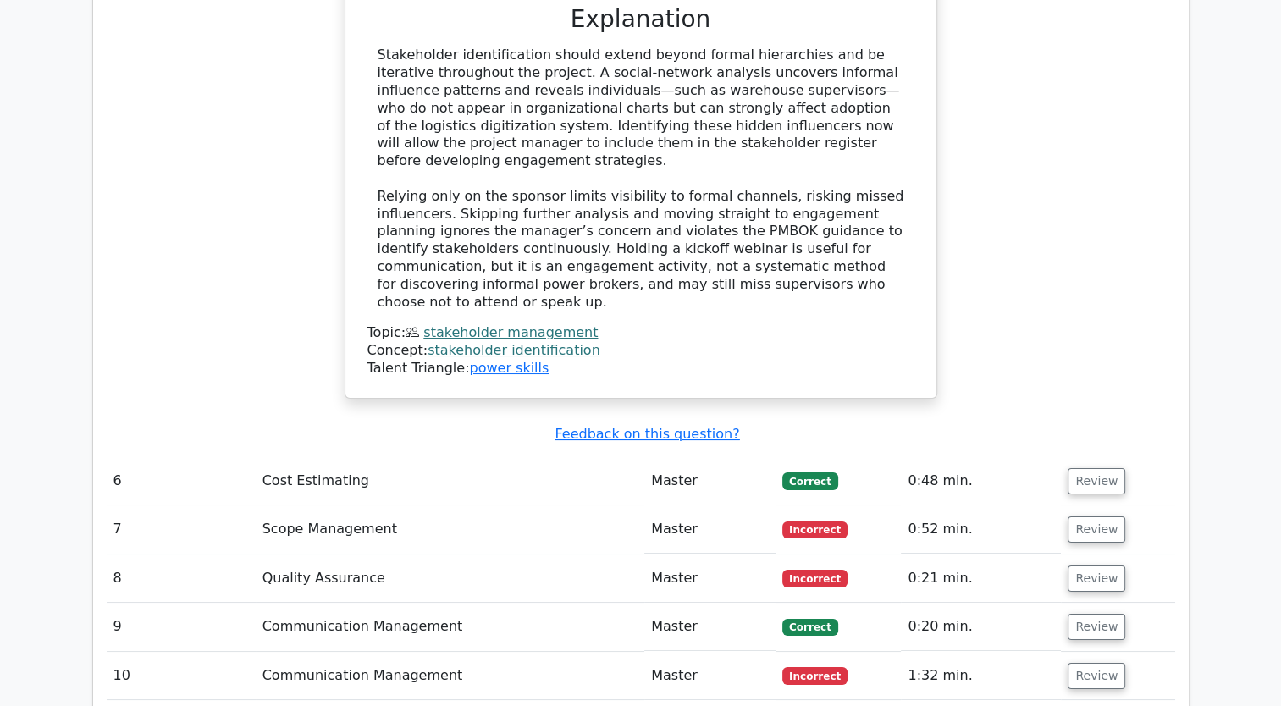
scroll to position [6436, 0]
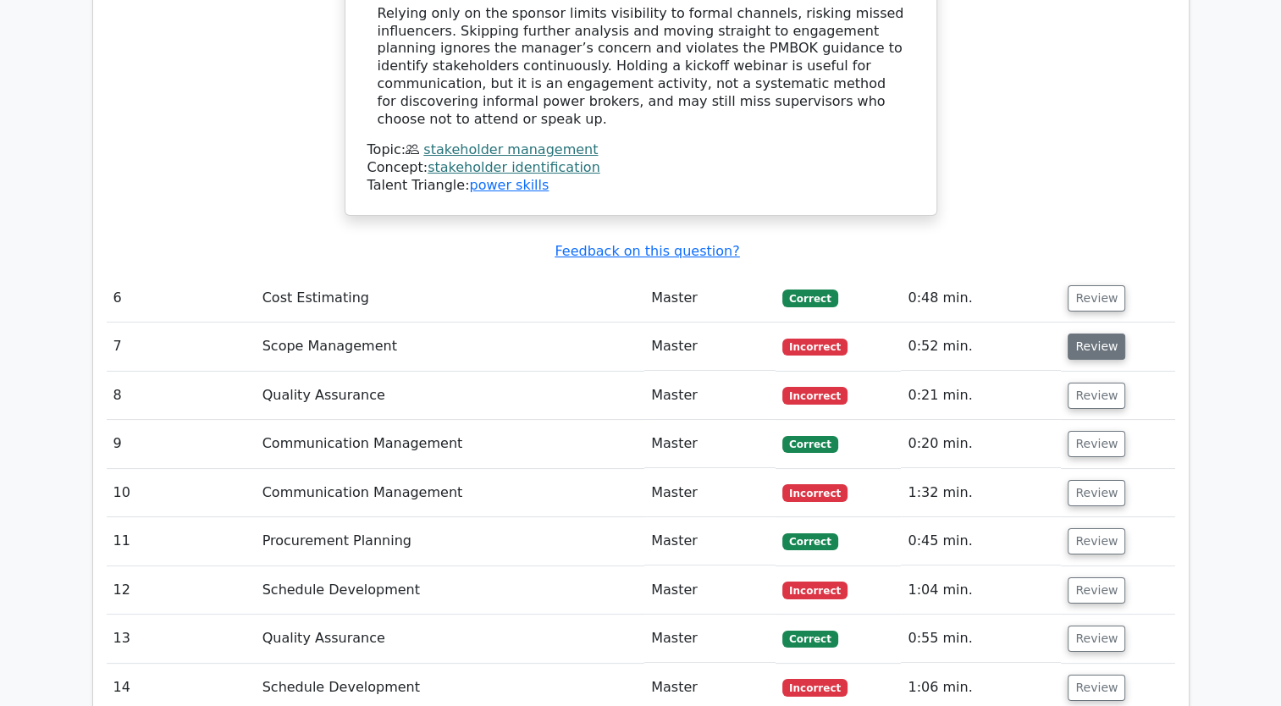
click at [1108, 334] on button "Review" at bounding box center [1097, 347] width 58 height 26
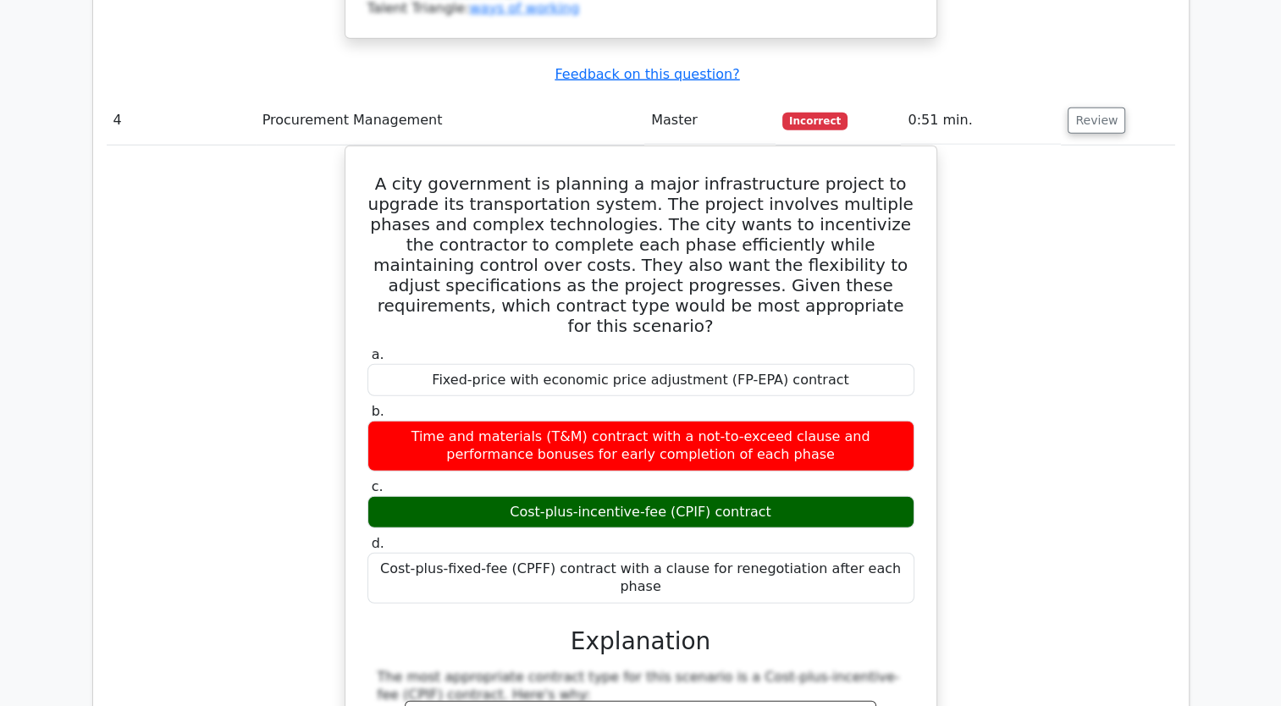
scroll to position [4150, 0]
